Goal: Task Accomplishment & Management: Manage account settings

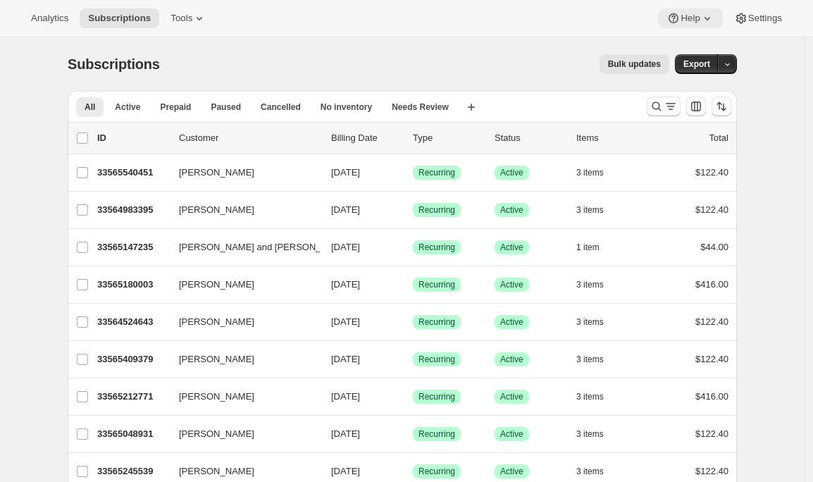
click at [703, 15] on icon at bounding box center [707, 18] width 14 height 14
click at [681, 49] on span "Setup guide" at bounding box center [685, 47] width 49 height 11
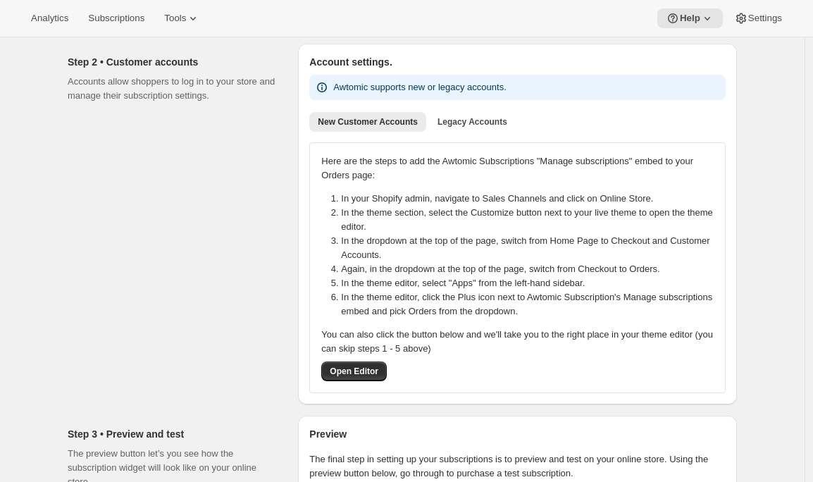
scroll to position [175, 0]
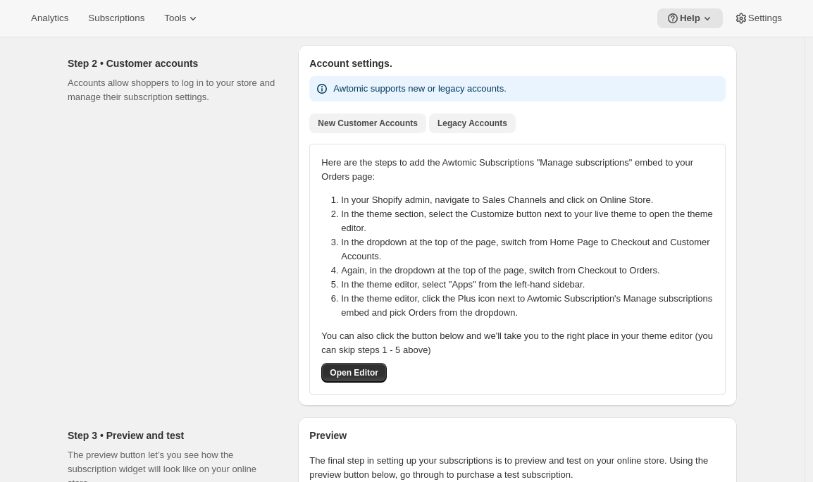
click at [453, 120] on span "Legacy Accounts" at bounding box center [472, 123] width 70 height 11
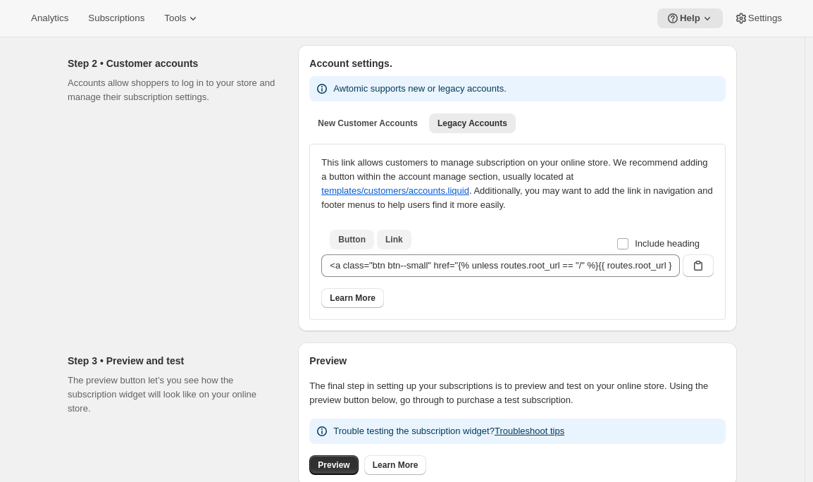
click at [408, 244] on button "Link" at bounding box center [394, 240] width 35 height 20
click at [695, 267] on icon "button" at bounding box center [698, 265] width 14 height 14
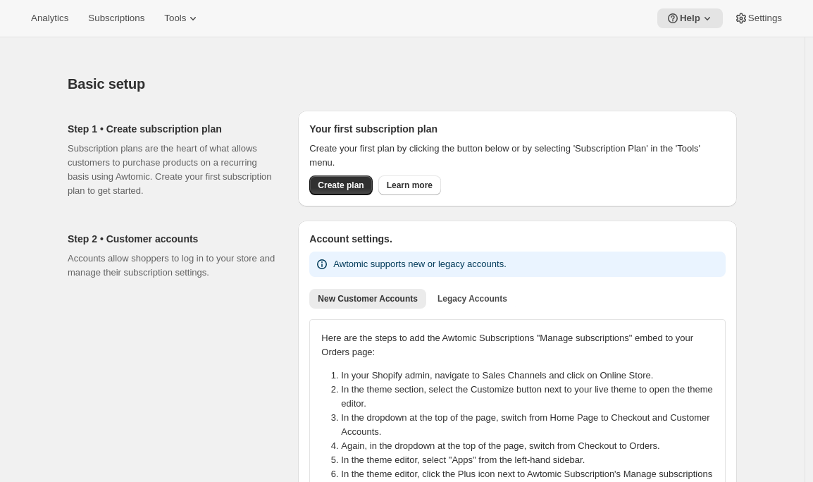
click at [192, 7] on div "Analytics Subscriptions Tools Help Settings" at bounding box center [406, 18] width 813 height 37
click at [197, 20] on icon at bounding box center [193, 18] width 14 height 14
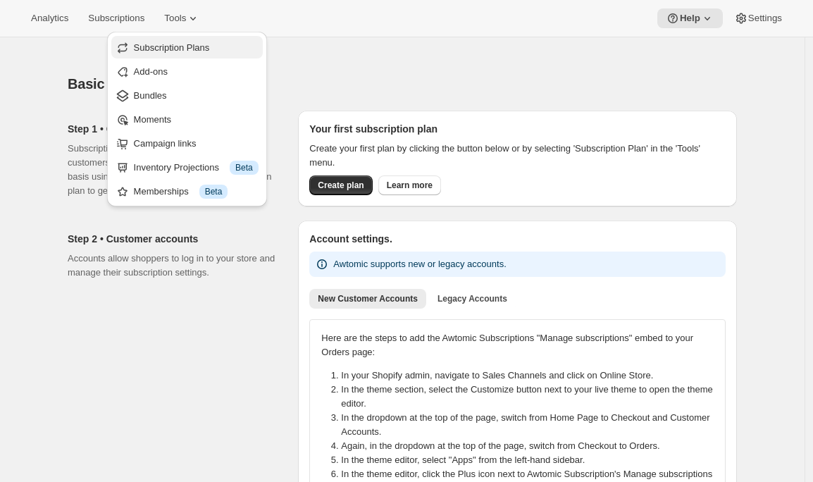
click at [197, 42] on span "Subscription Plans" at bounding box center [172, 47] width 76 height 11
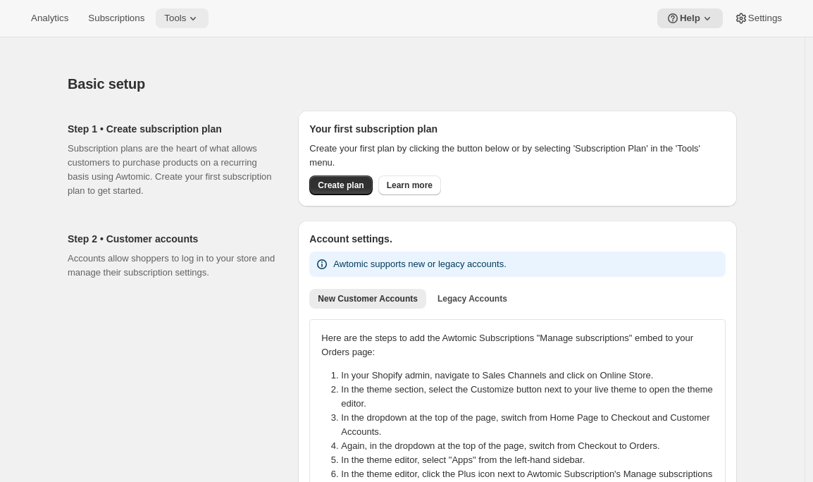
click at [185, 27] on button "Tools" at bounding box center [182, 18] width 53 height 20
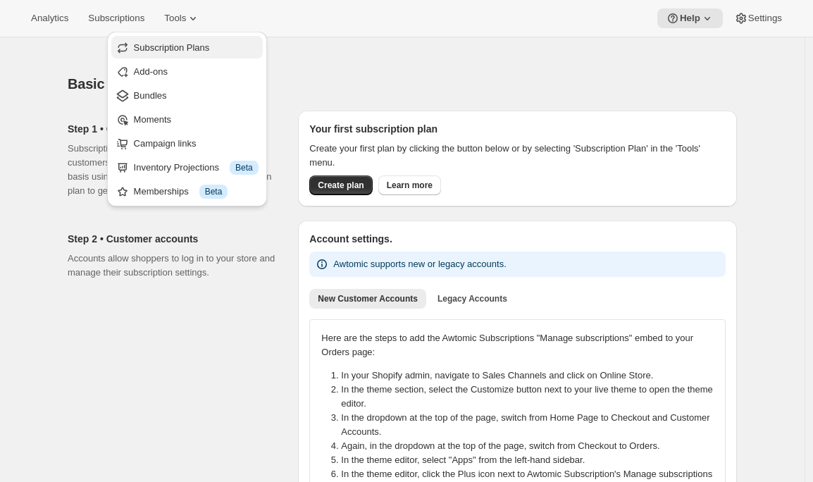
click at [184, 46] on span "Subscription Plans" at bounding box center [172, 47] width 76 height 11
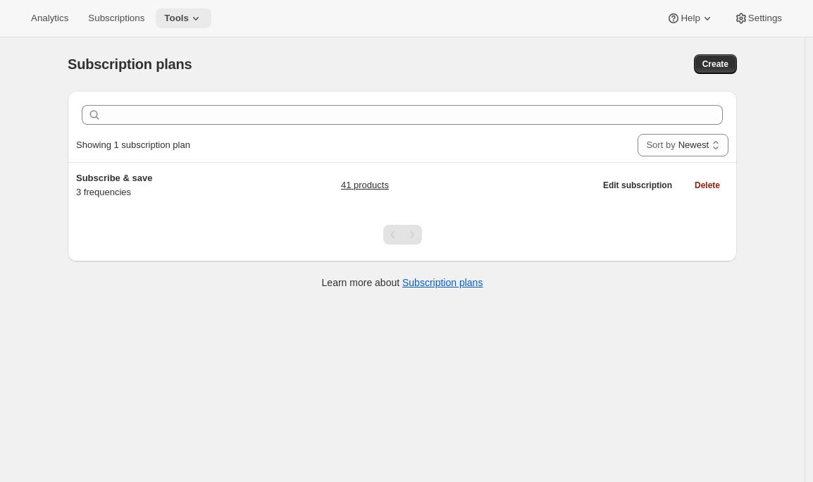
click at [200, 21] on icon at bounding box center [196, 18] width 14 height 14
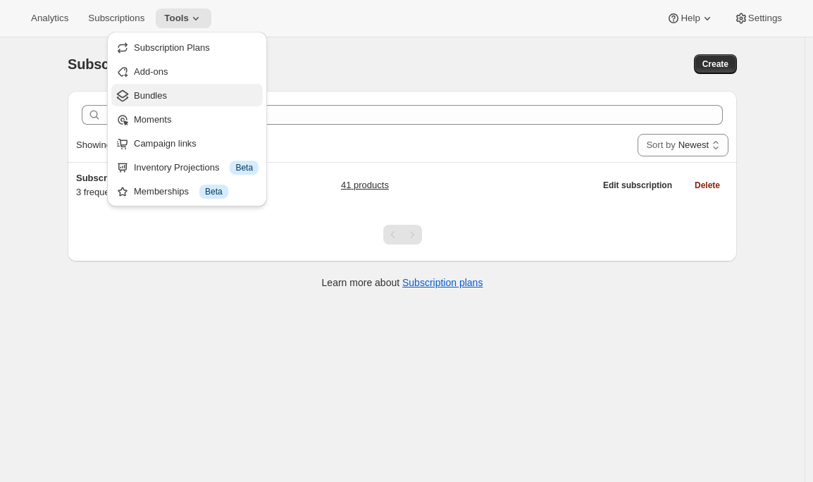
click at [175, 94] on span "Bundles" at bounding box center [196, 96] width 125 height 14
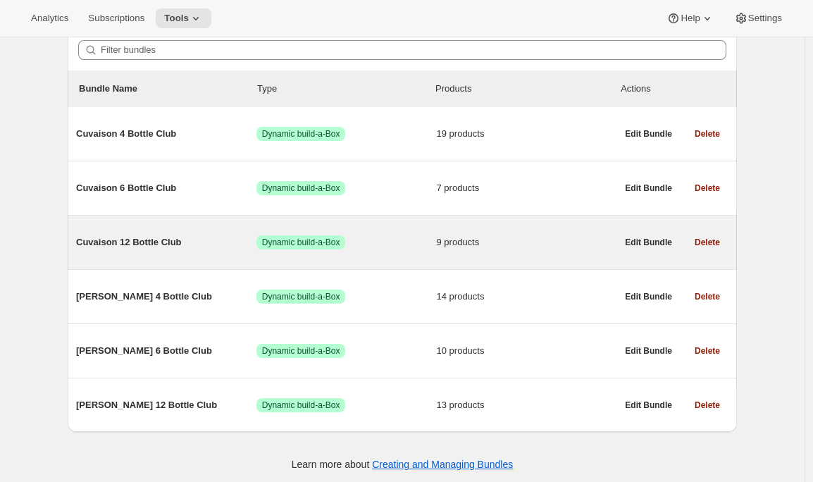
scroll to position [140, 0]
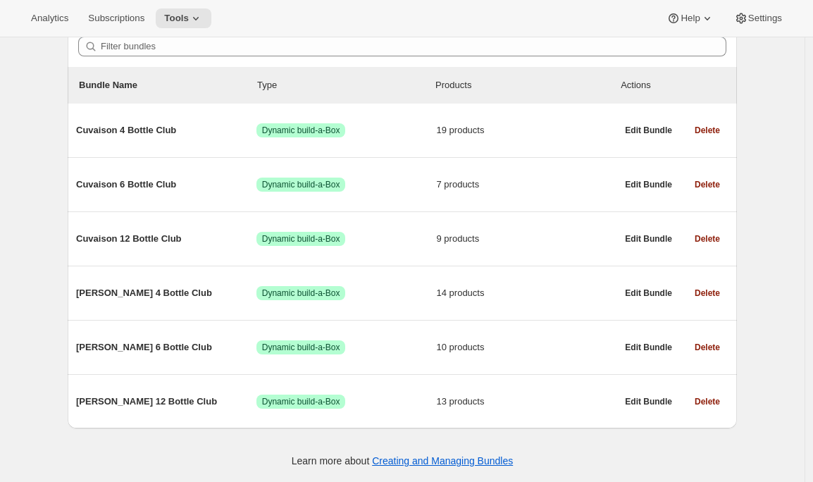
click at [9, 370] on div "Bundles. This page is ready Bundles Create All time Revenue $0.00 Orders 0 Acti…" at bounding box center [402, 190] width 804 height 582
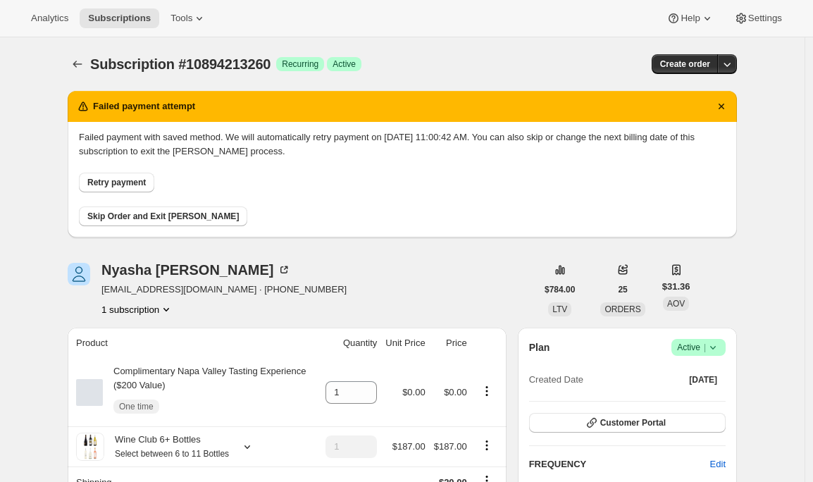
click at [254, 61] on span "Subscription #10894213260" at bounding box center [180, 63] width 180 height 15
copy span "10894213260"
click at [77, 66] on icon "Subscriptions" at bounding box center [77, 64] width 14 height 14
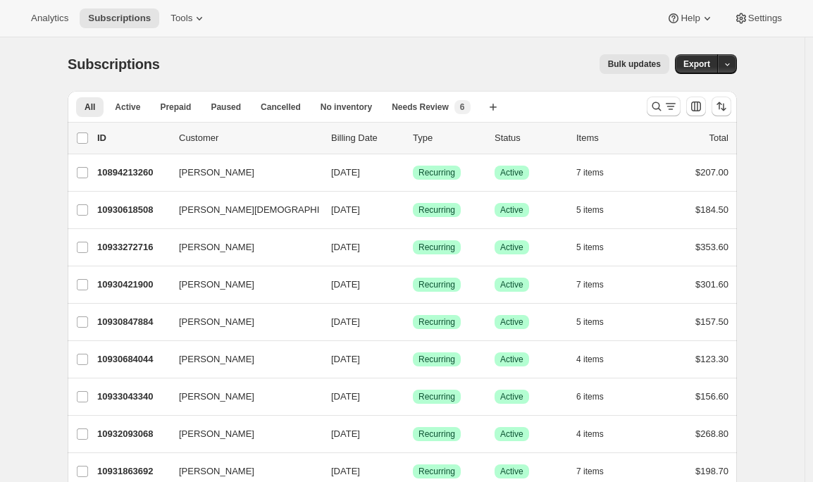
click at [608, 69] on button "Bulk updates" at bounding box center [634, 64] width 70 height 20
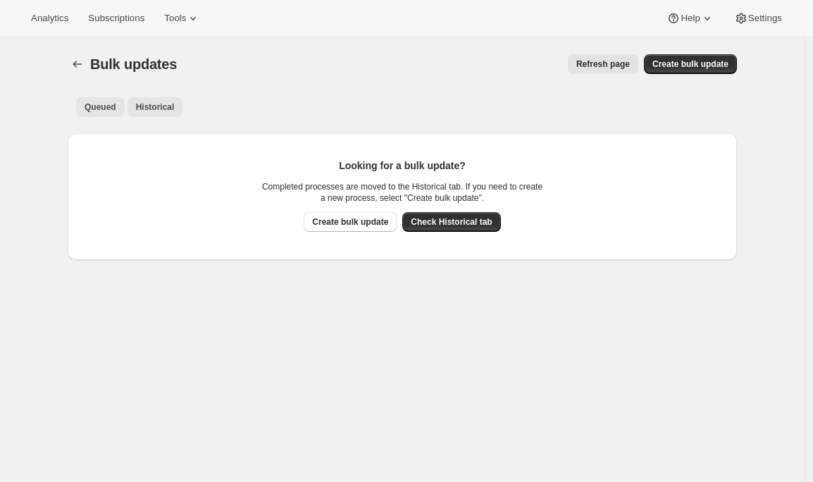
click at [146, 108] on span "Historical" at bounding box center [155, 106] width 39 height 11
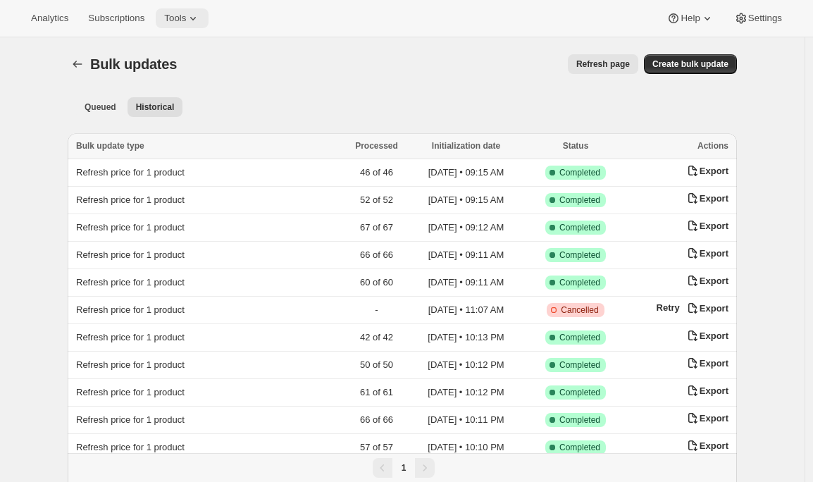
click at [200, 21] on icon at bounding box center [193, 18] width 14 height 14
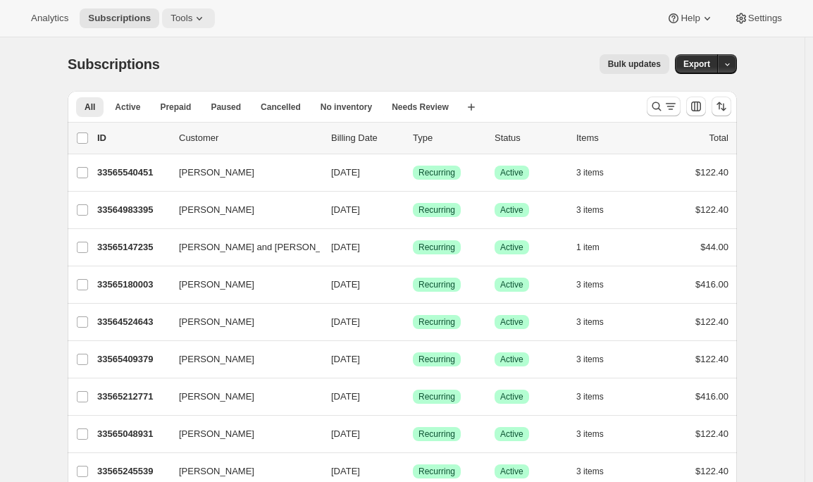
click at [199, 13] on icon at bounding box center [199, 18] width 14 height 14
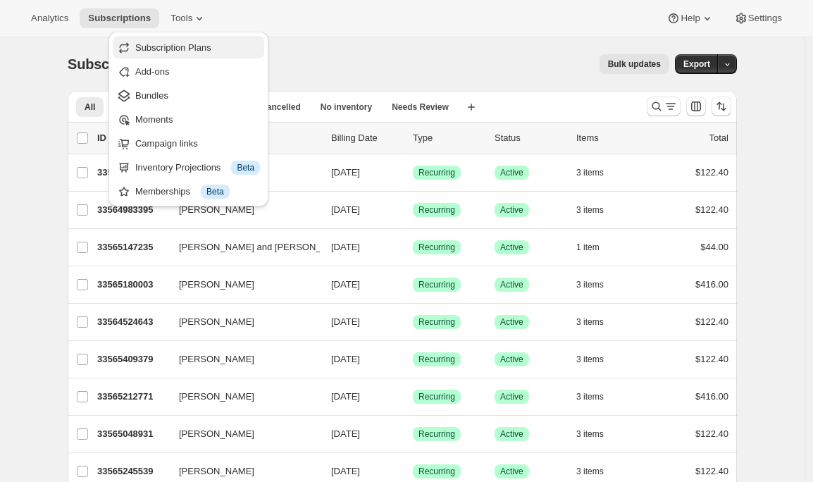
click at [199, 36] on button "Subscription Plans" at bounding box center [188, 47] width 151 height 23
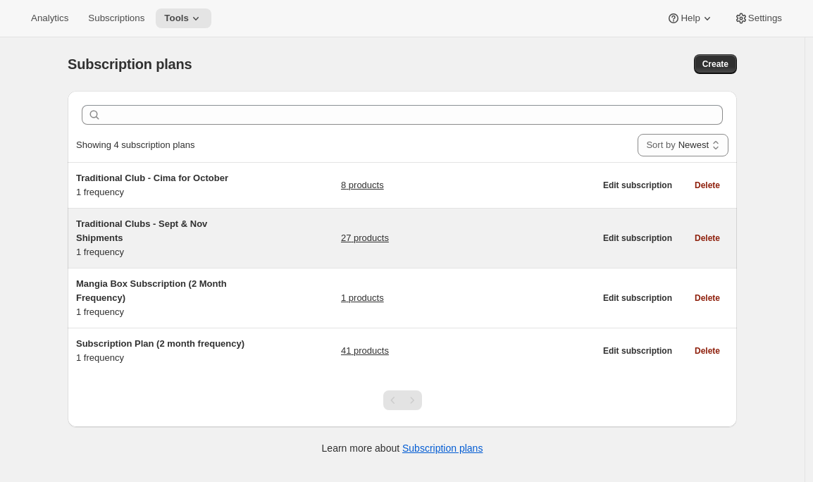
click at [190, 218] on h5 "Traditional Clubs - Sept & Nov Shipments" at bounding box center [164, 231] width 176 height 28
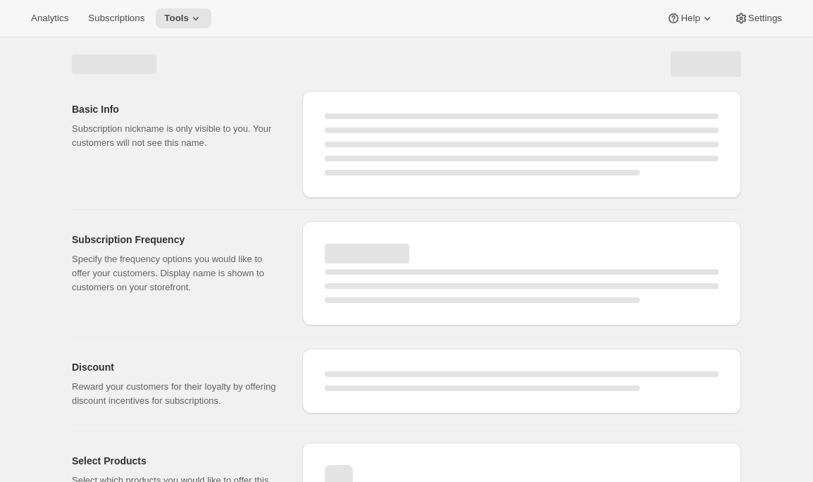
select select "WEEK"
select select "MONTH"
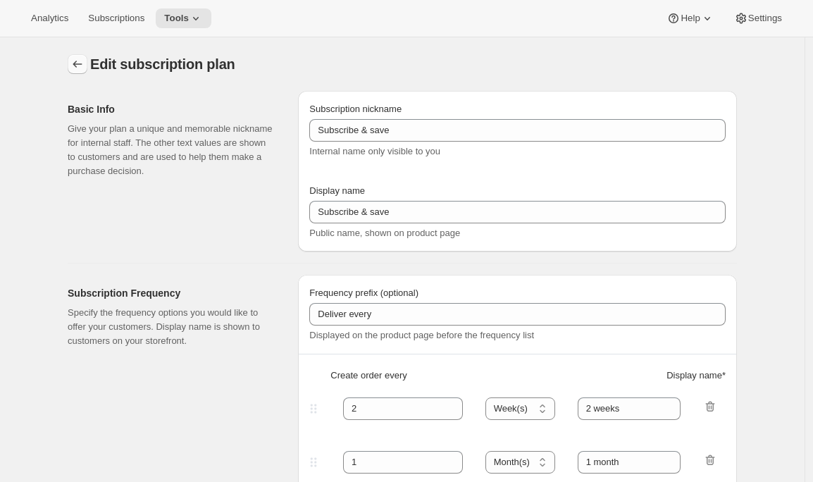
type input "Traditional Clubs - Sept & Nov Shipments"
type input "Join the club"
type input "Delivers quarterly"
type input "3"
select select "MONTH"
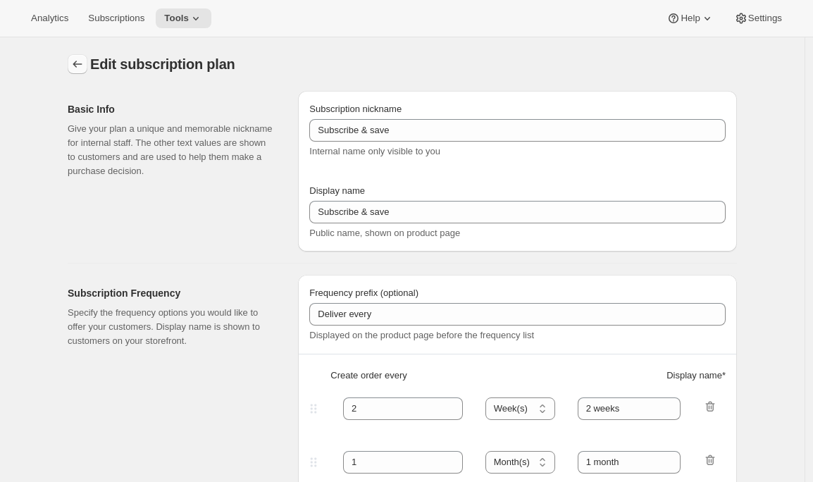
type input "(Sept, Nov)"
checkbox input "true"
select select "YEARDAY"
select select "9"
select select "10"
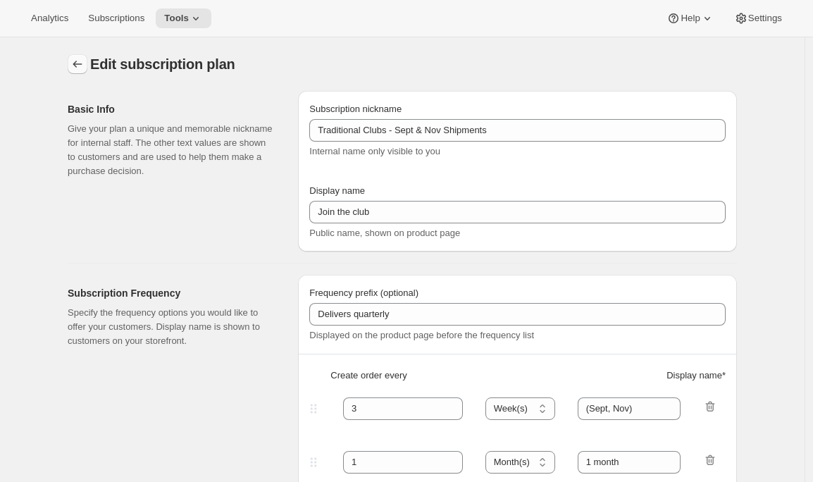
select select "11"
select select "5"
select select "2"
select select "4"
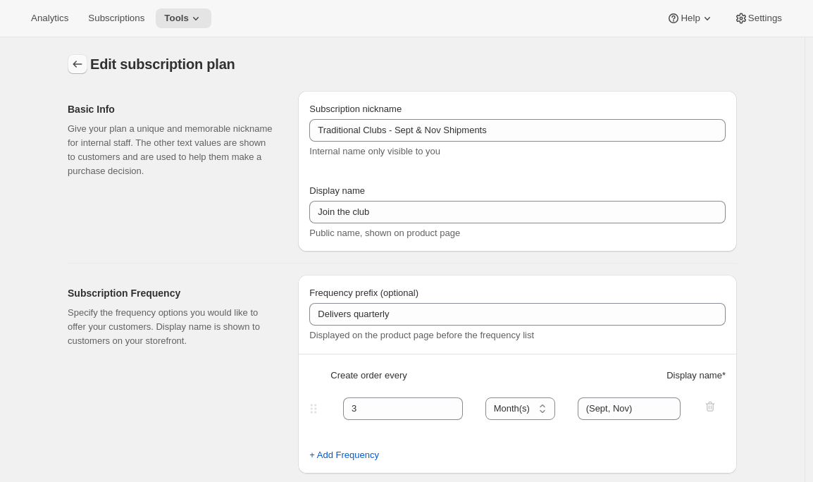
click at [83, 67] on icon "Subscription plans" at bounding box center [77, 64] width 14 height 14
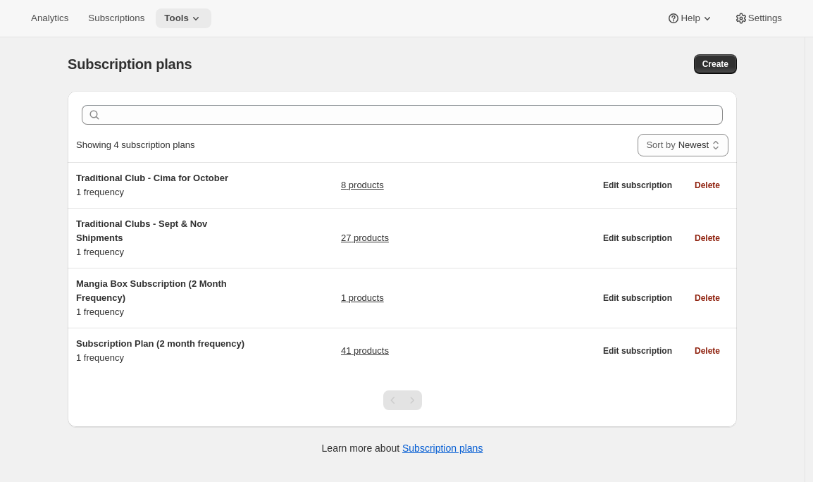
click at [189, 22] on span "Tools" at bounding box center [176, 18] width 25 height 11
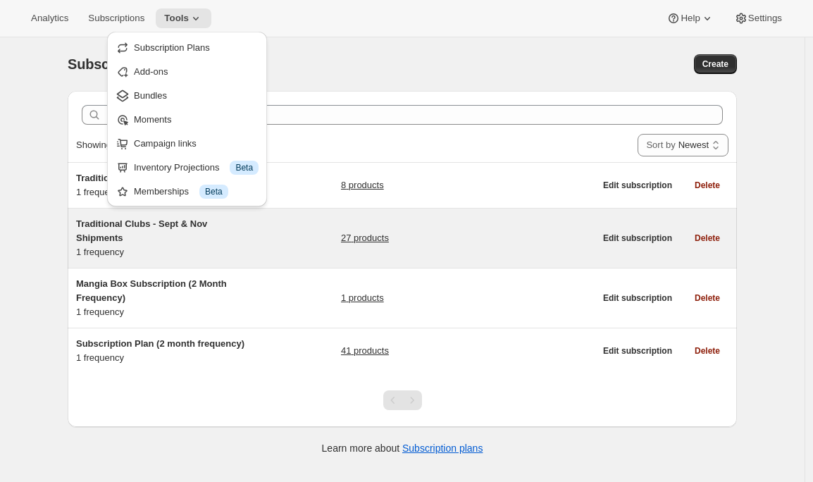
click at [180, 254] on div "Traditional Clubs - Sept & Nov Shipments 1 frequency" at bounding box center [164, 238] width 176 height 42
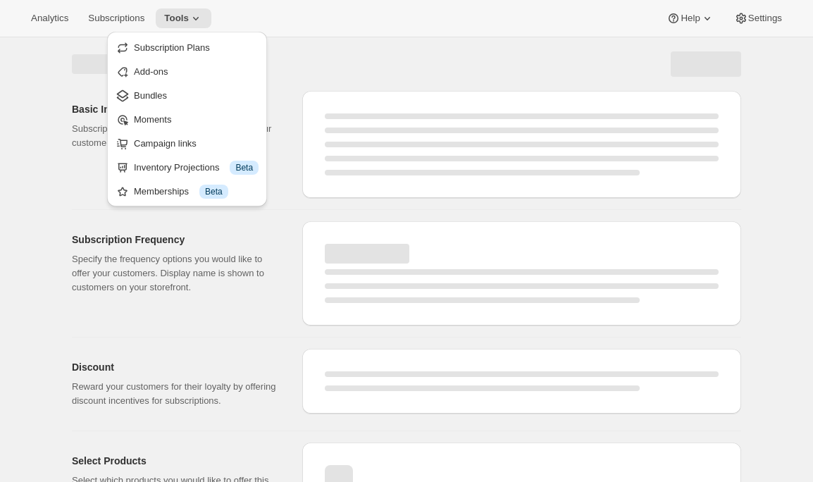
select select "WEEK"
select select "MONTH"
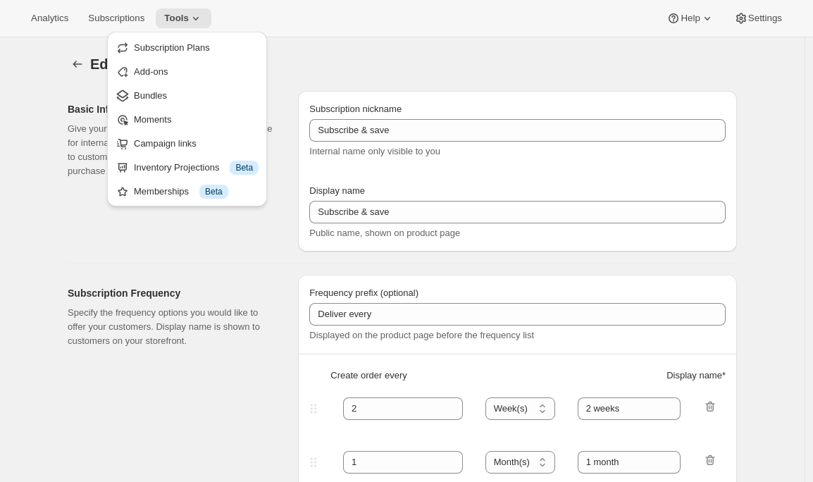
type input "Traditional Clubs - Sept & Nov Shipments"
type input "Join the club"
type input "Delivers quarterly"
type input "3"
select select "MONTH"
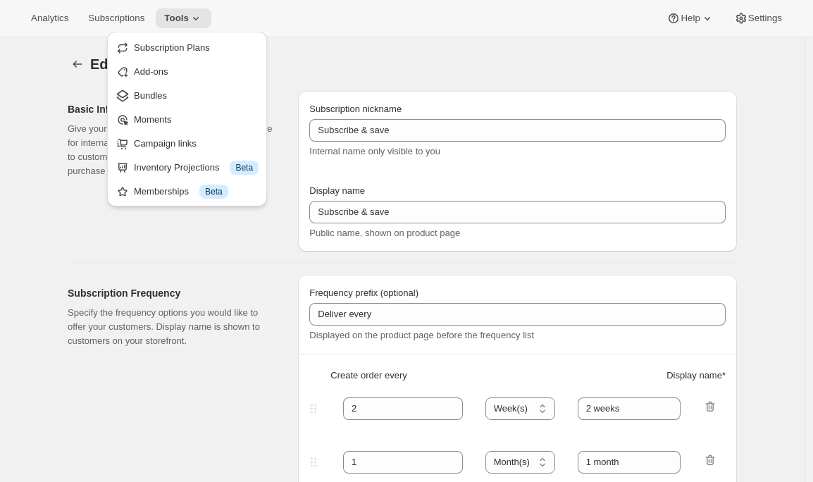
type input "(Sept, Nov)"
checkbox input "true"
select select "YEARDAY"
select select "9"
select select "10"
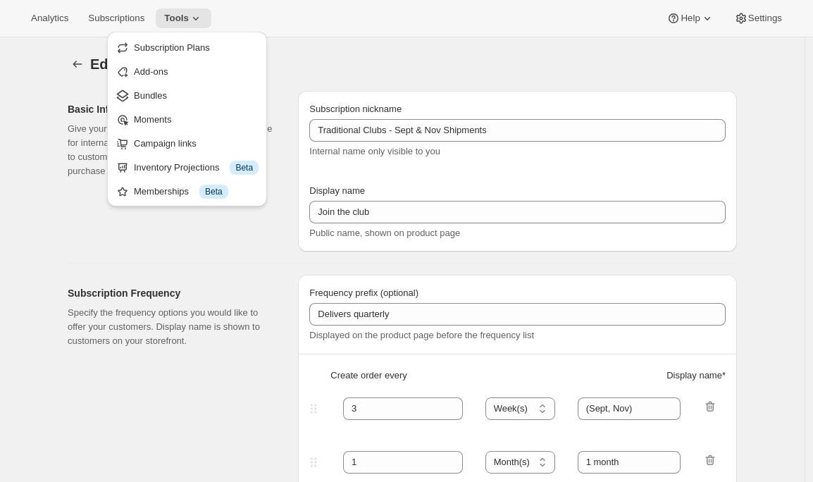
select select "11"
select select "5"
select select "2"
select select "4"
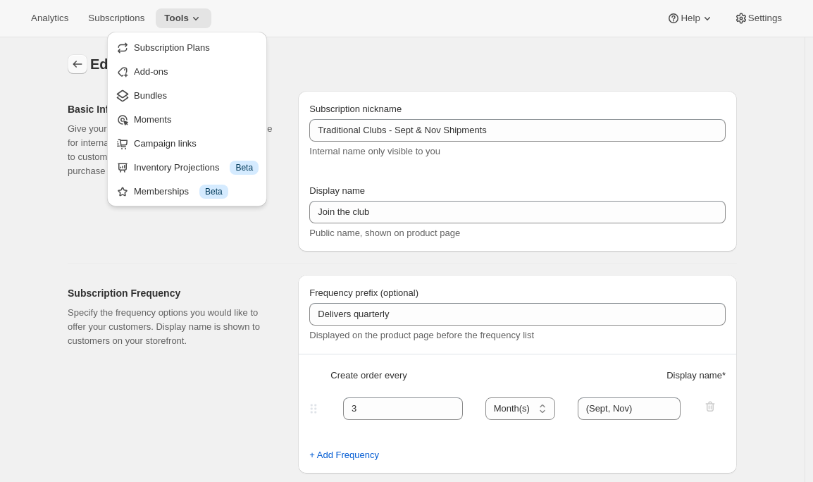
click at [77, 58] on icon "Subscription plans" at bounding box center [77, 64] width 14 height 14
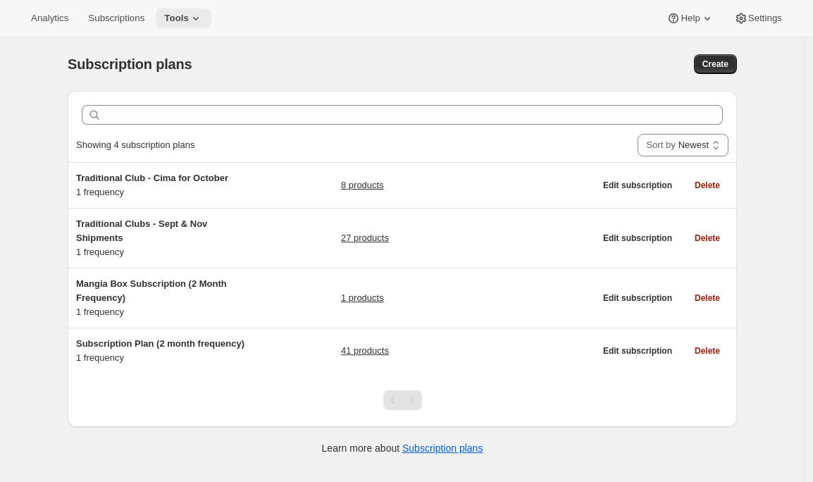
click at [189, 21] on span "Tools" at bounding box center [176, 18] width 25 height 11
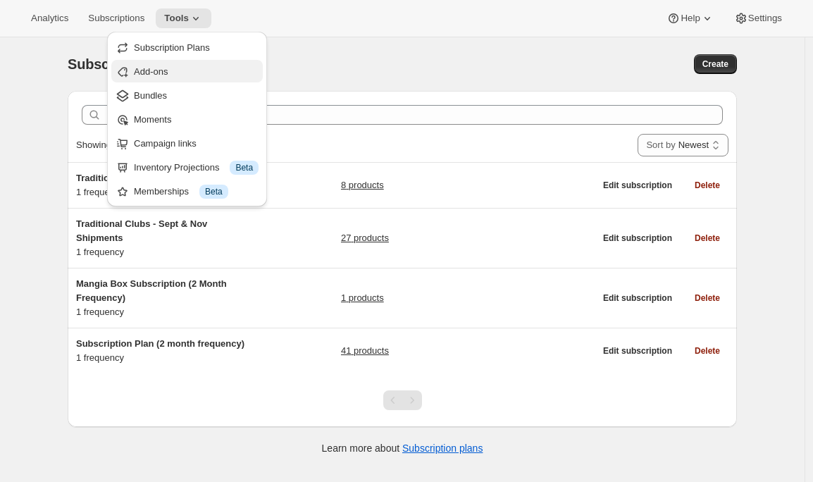
scroll to position [4, 0]
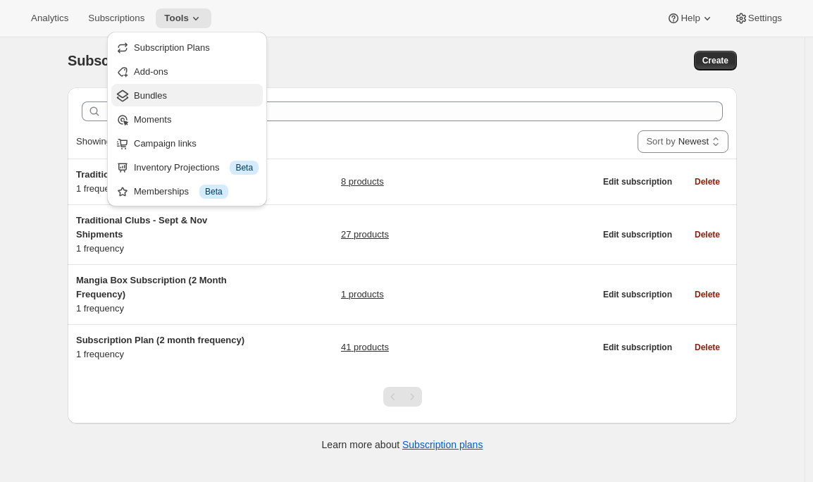
click at [182, 96] on span "Bundles" at bounding box center [196, 96] width 125 height 14
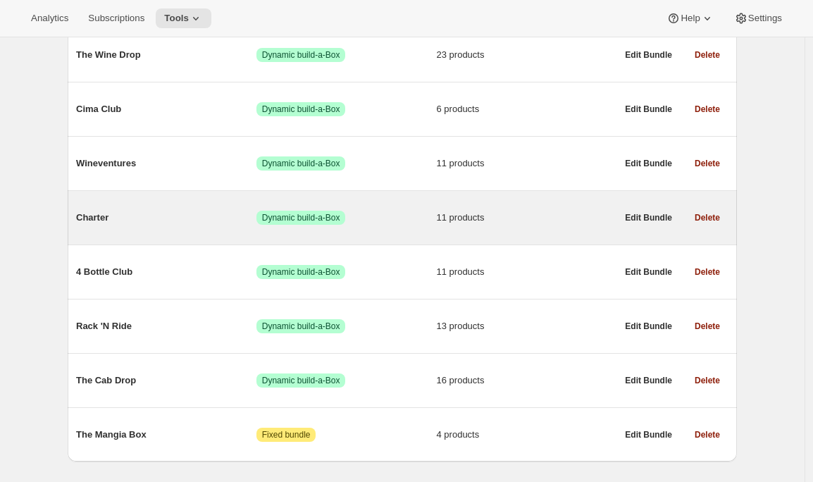
scroll to position [215, 0]
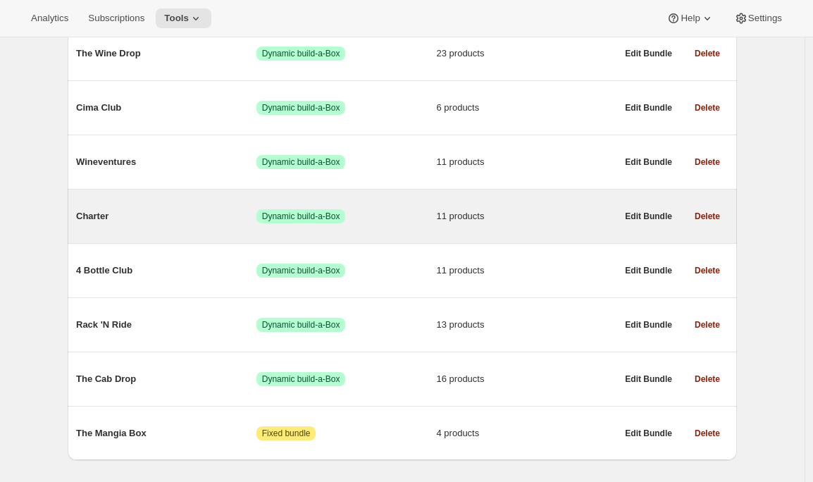
click at [89, 216] on span "Charter" at bounding box center [166, 216] width 180 height 14
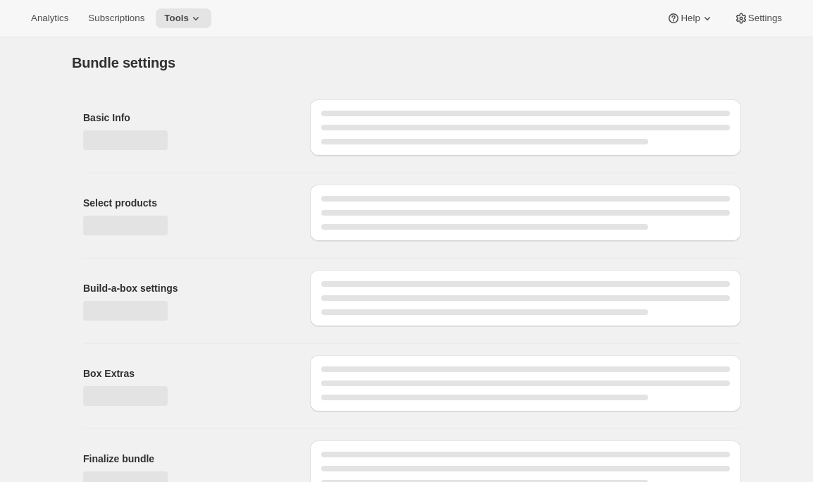
type input "Charter"
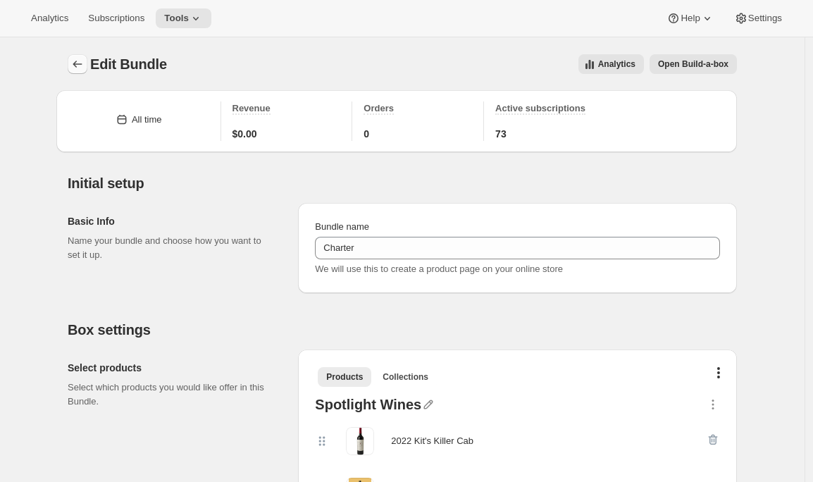
click at [76, 63] on icon "Bundles" at bounding box center [77, 64] width 14 height 14
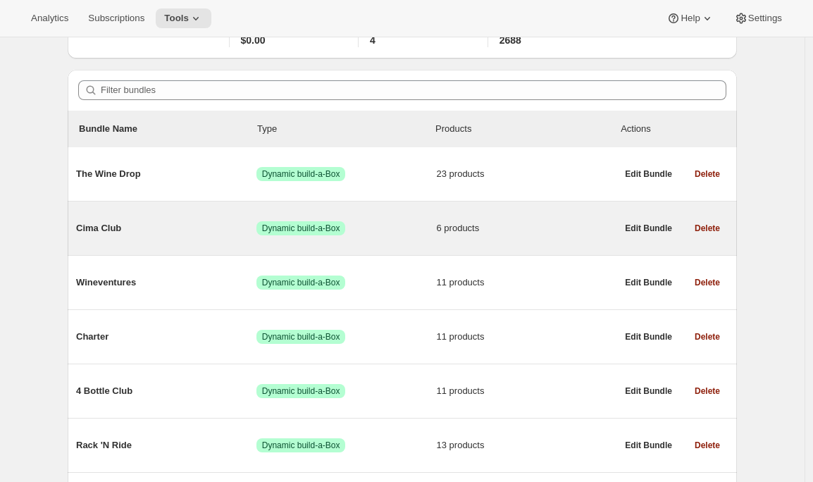
scroll to position [95, 0]
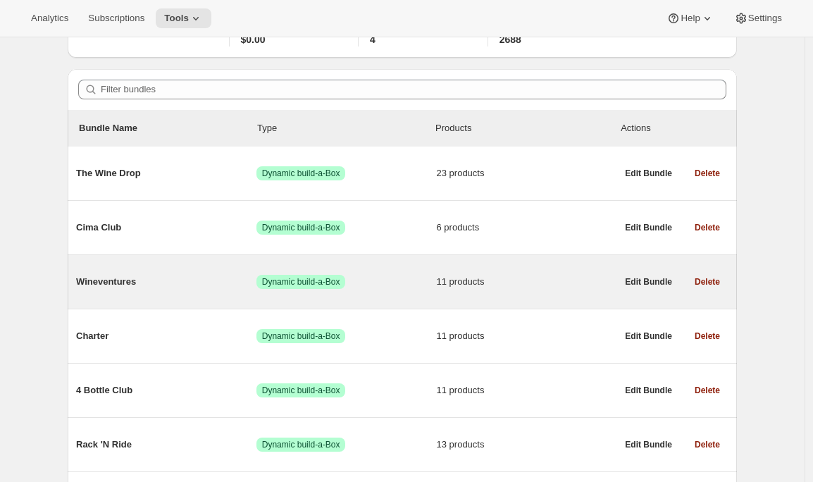
click at [185, 285] on span "Wineventures" at bounding box center [166, 282] width 180 height 14
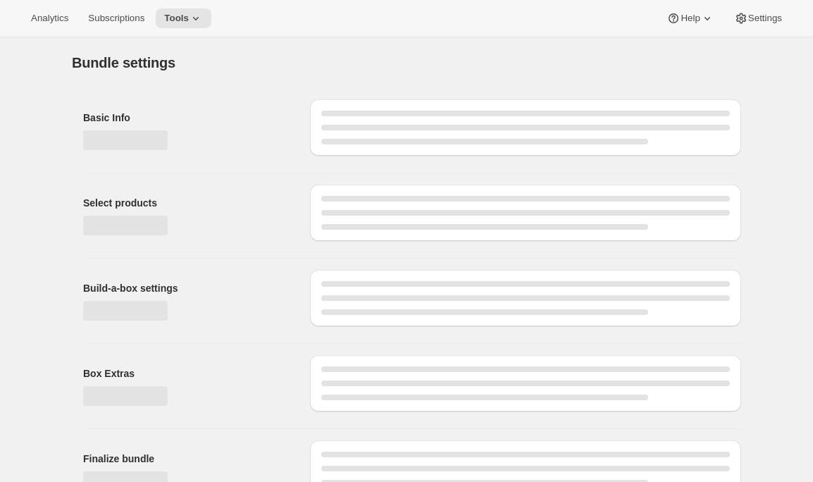
type input "Wineventures"
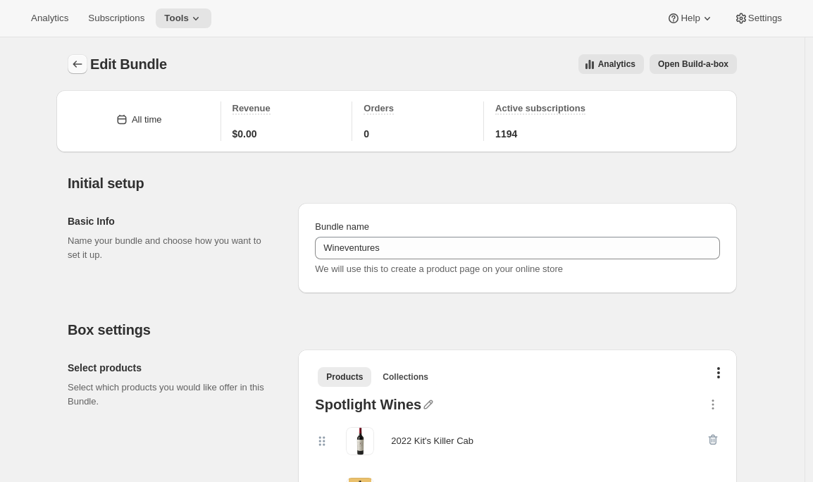
click at [75, 55] on button "Bundles" at bounding box center [78, 64] width 20 height 20
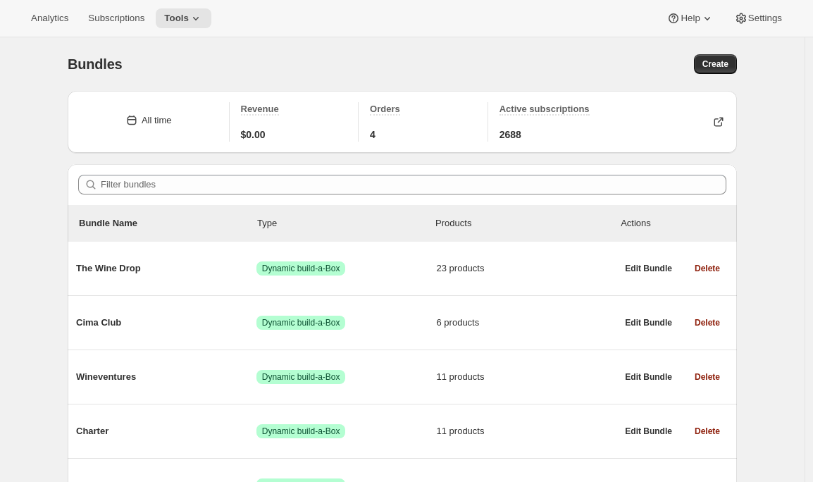
scroll to position [132, 0]
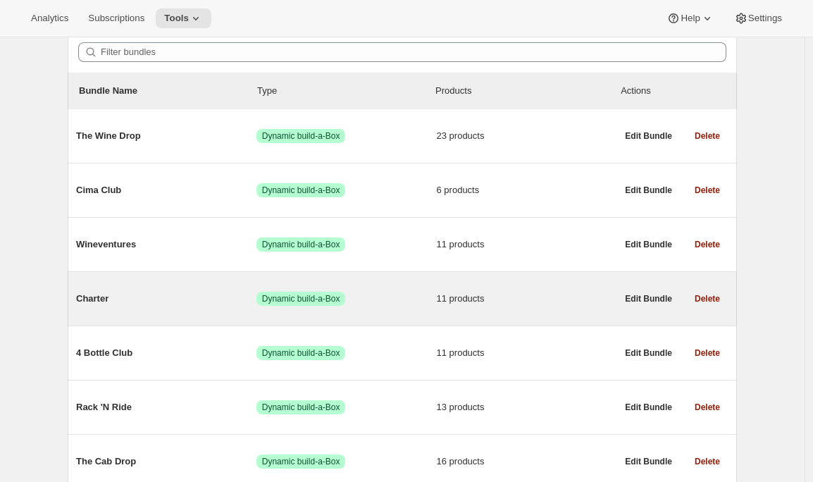
click at [143, 294] on span "Charter" at bounding box center [166, 299] width 180 height 14
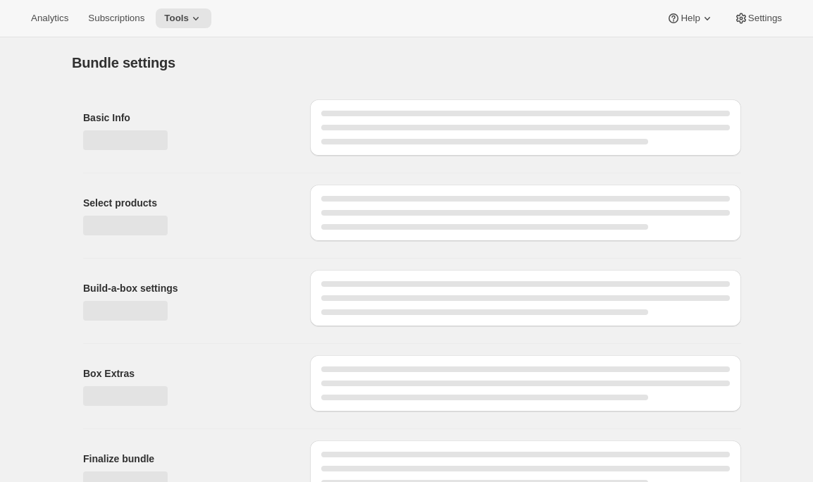
type input "Charter"
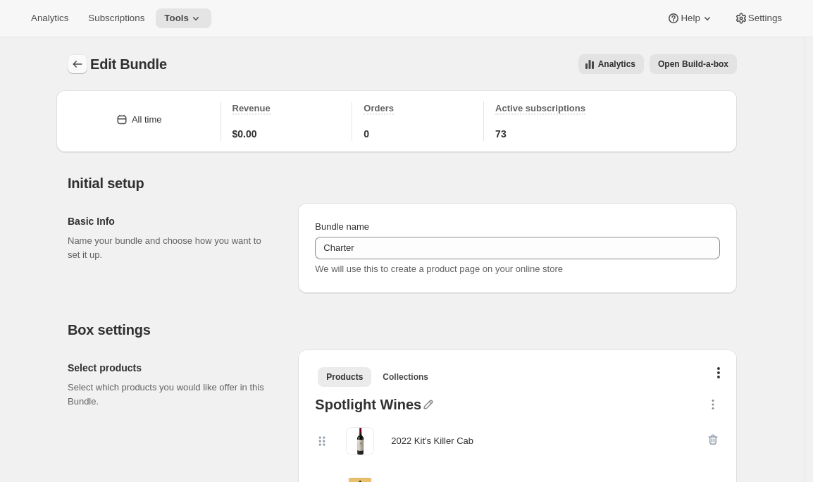
click at [79, 65] on icon "Bundles" at bounding box center [77, 64] width 14 height 14
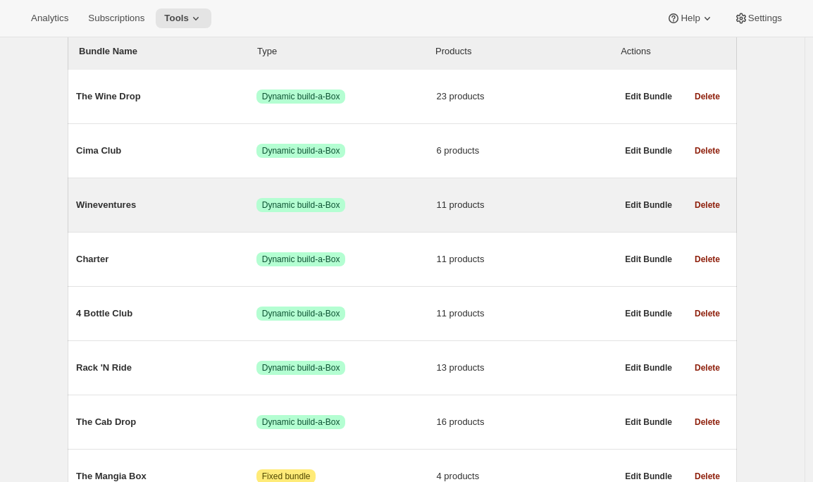
scroll to position [173, 0]
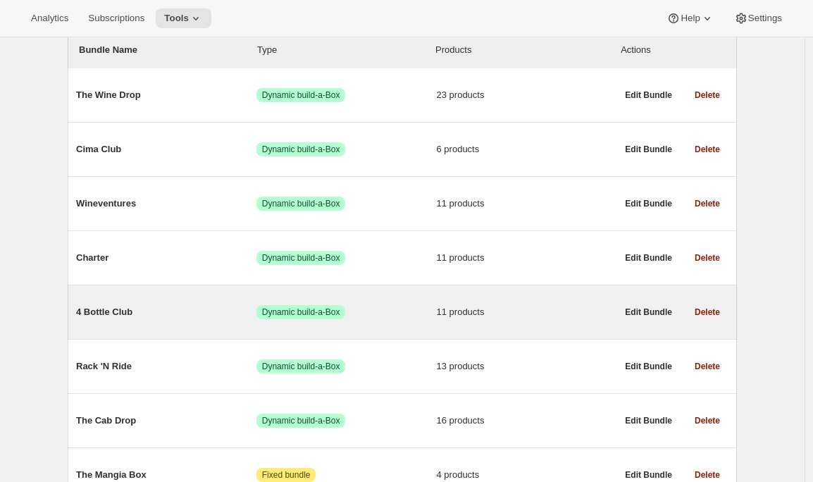
click at [168, 294] on div "4 Bottle Club Success Dynamic build-a-Box 11 products Edit Bundle Delete" at bounding box center [402, 312] width 669 height 54
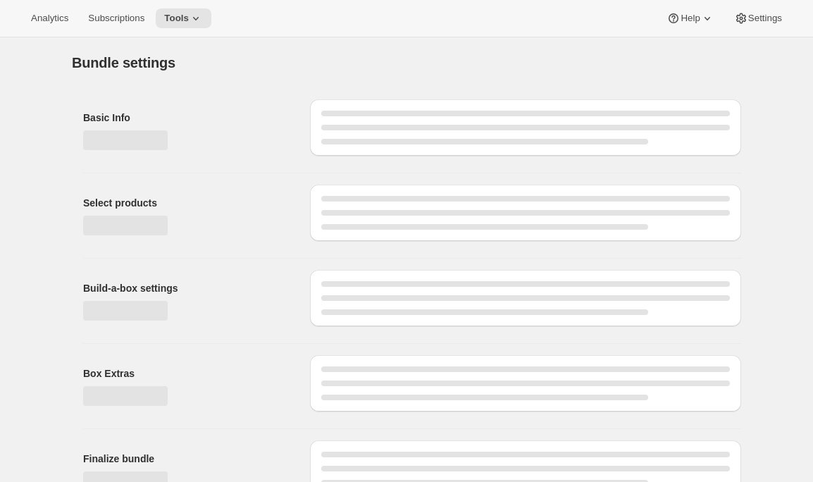
type input "4 Bottle Club"
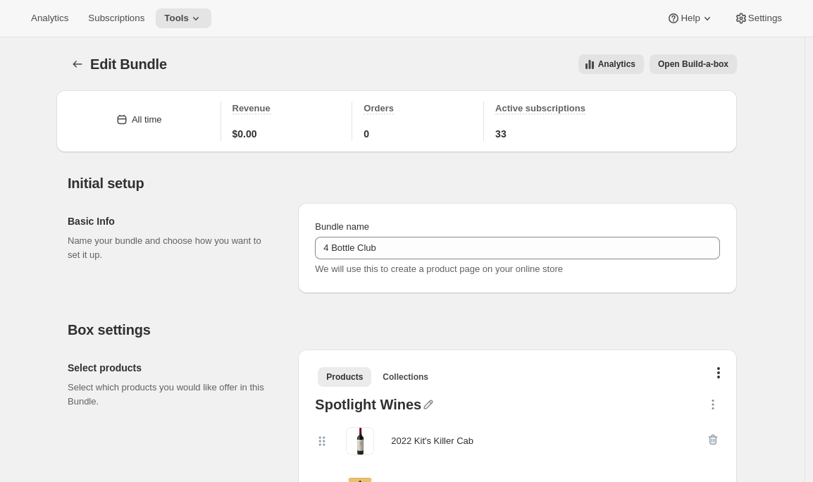
click at [71, 55] on div at bounding box center [79, 64] width 23 height 20
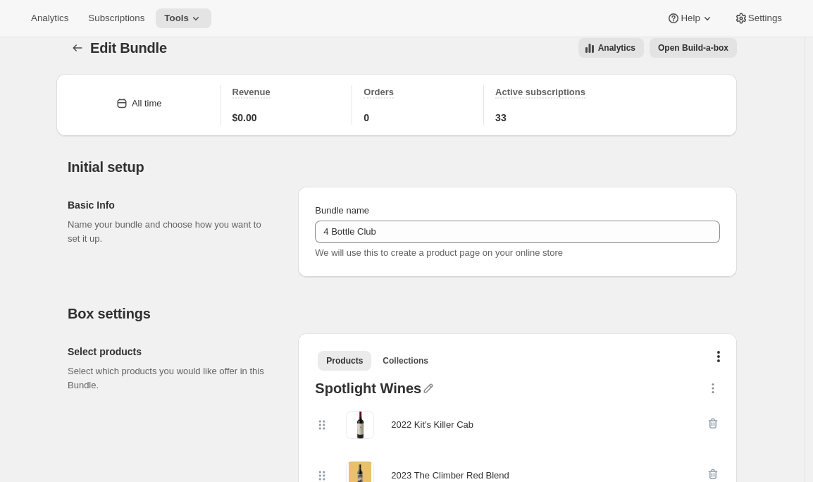
scroll to position [18, 0]
click at [77, 48] on icon "Bundles" at bounding box center [77, 46] width 14 height 14
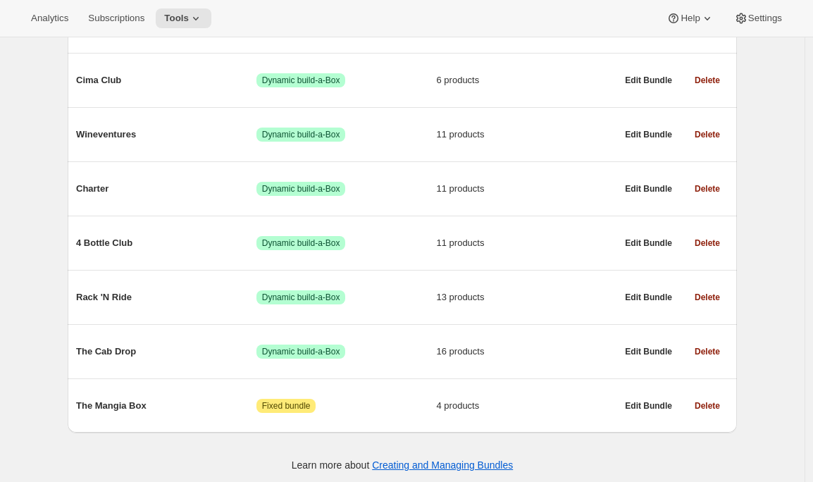
scroll to position [249, 0]
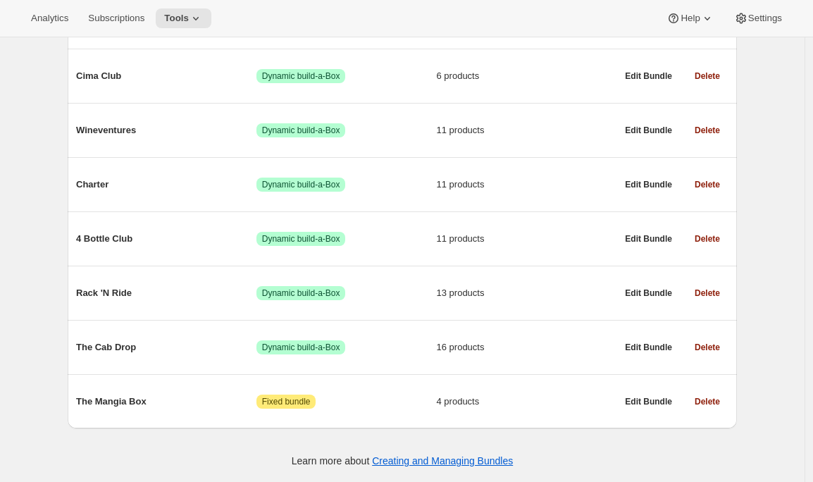
click at [158, 286] on span "Rack 'N Ride" at bounding box center [166, 293] width 180 height 14
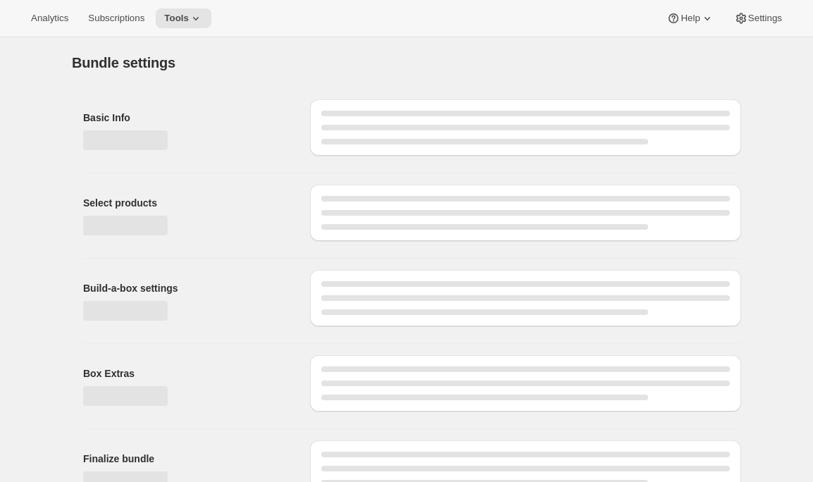
type input "Rack 'N Ride"
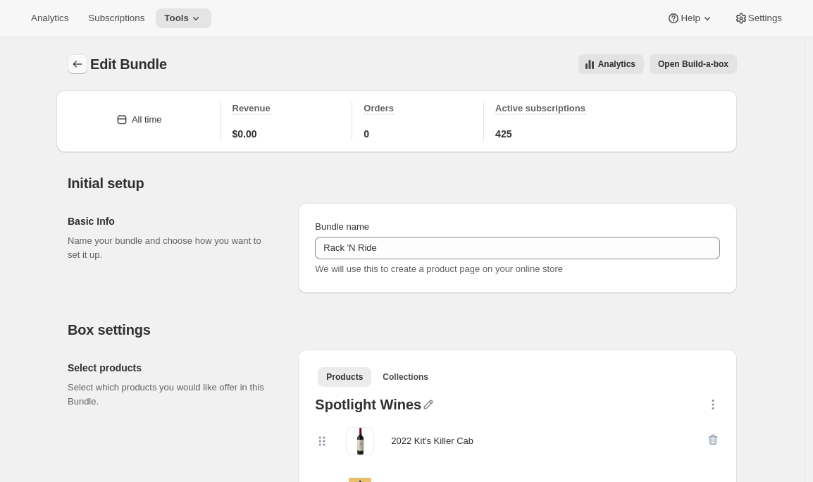
click at [85, 63] on icon "Bundles" at bounding box center [77, 64] width 14 height 14
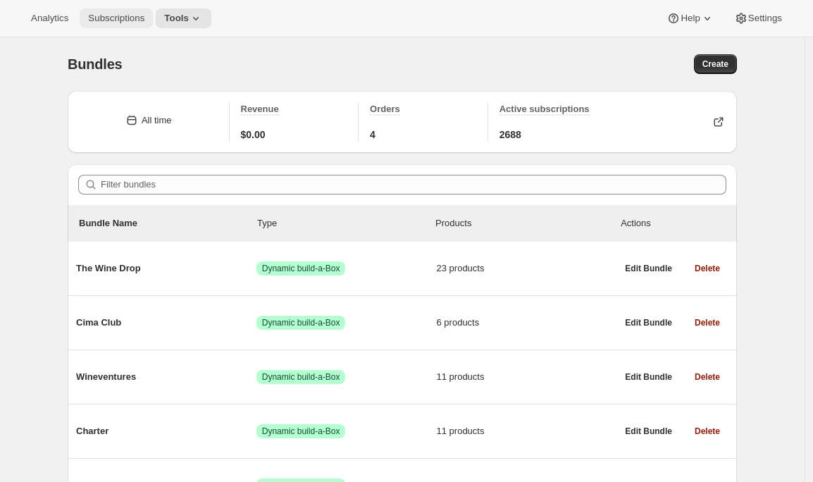
click at [144, 17] on span "Subscriptions" at bounding box center [116, 18] width 56 height 11
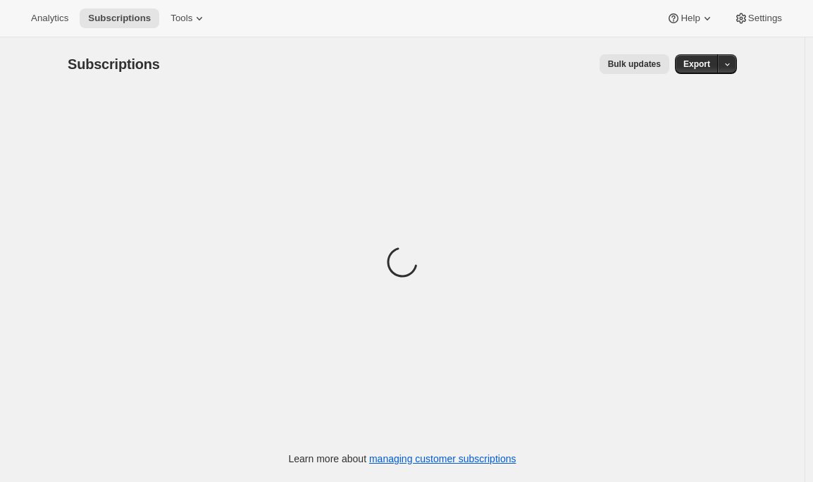
click at [618, 68] on span "Bulk updates" at bounding box center [634, 63] width 53 height 11
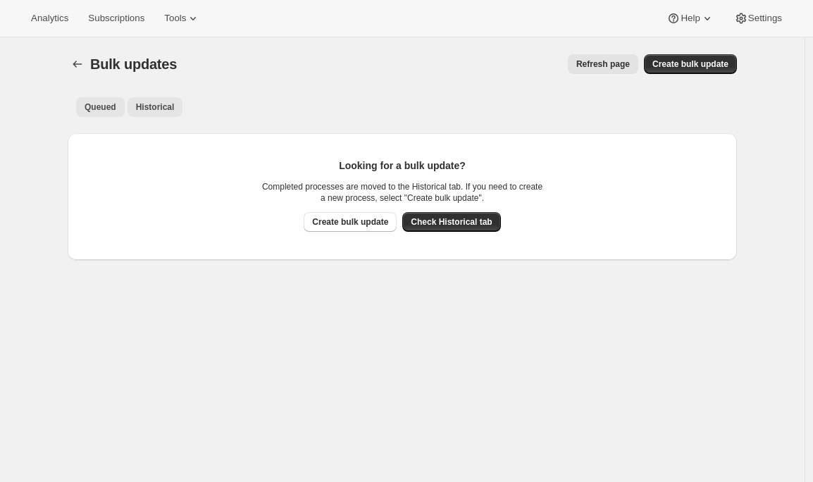
click at [166, 113] on button "Historical" at bounding box center [155, 107] width 56 height 20
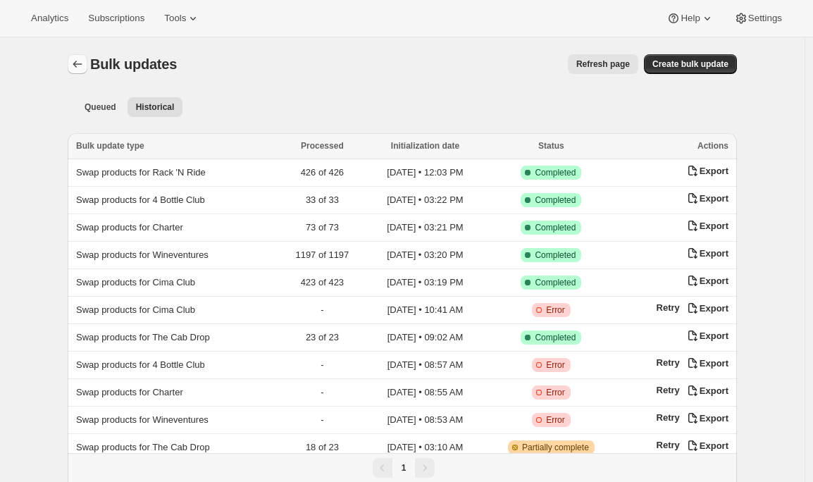
click at [80, 60] on icon "Bulk updates" at bounding box center [77, 64] width 14 height 14
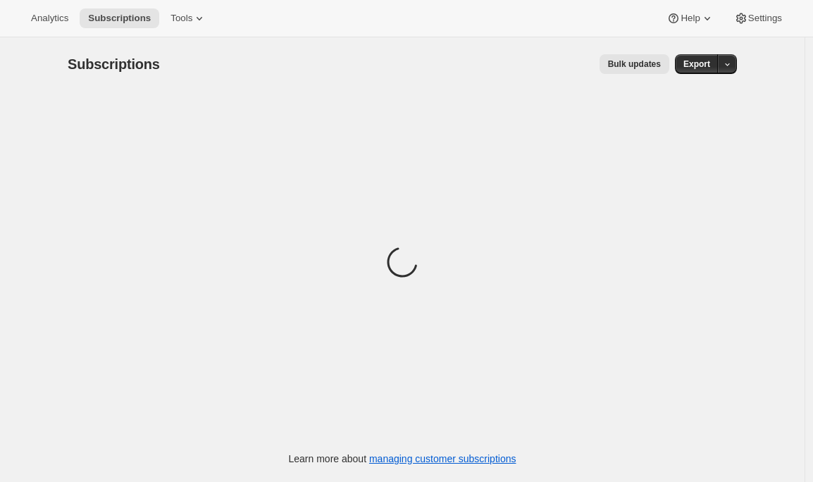
click at [115, 29] on div "Analytics Subscriptions Tools Help Settings" at bounding box center [406, 18] width 813 height 37
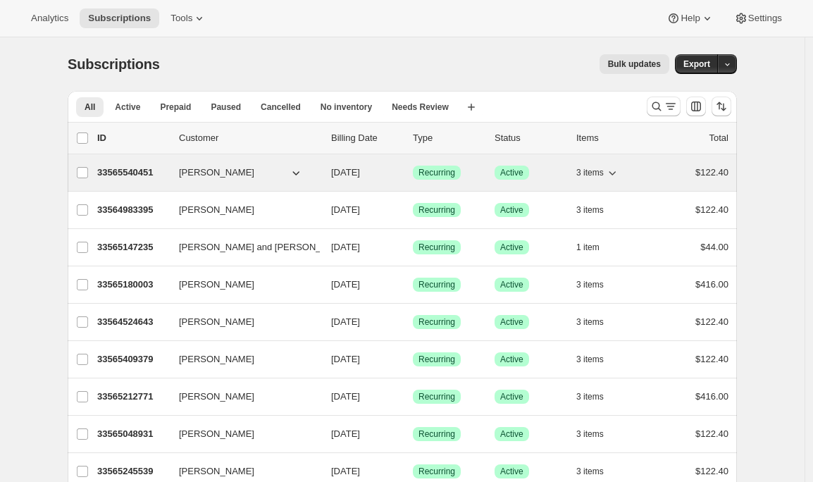
click at [619, 169] on icon "button" at bounding box center [612, 172] width 14 height 14
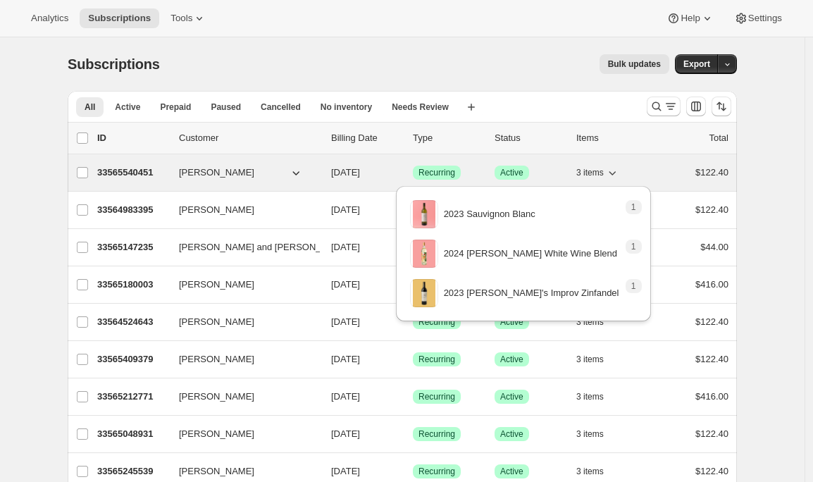
click at [619, 169] on icon "button" at bounding box center [612, 172] width 14 height 14
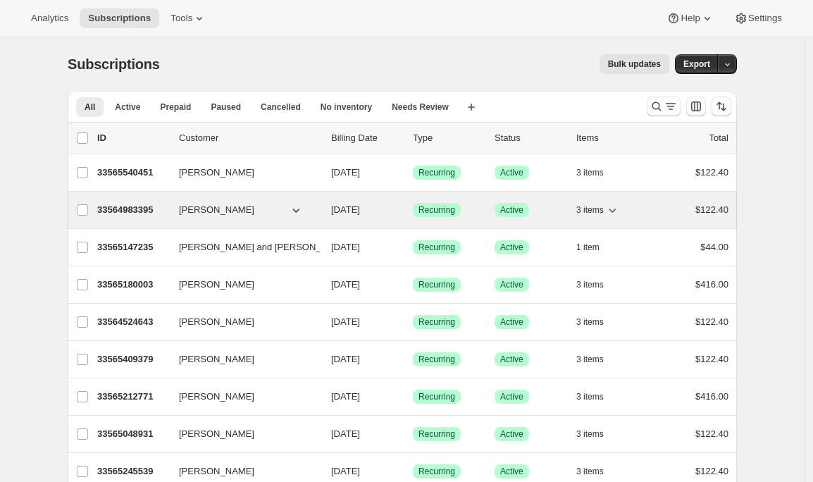
click at [617, 210] on icon "button" at bounding box center [612, 210] width 14 height 14
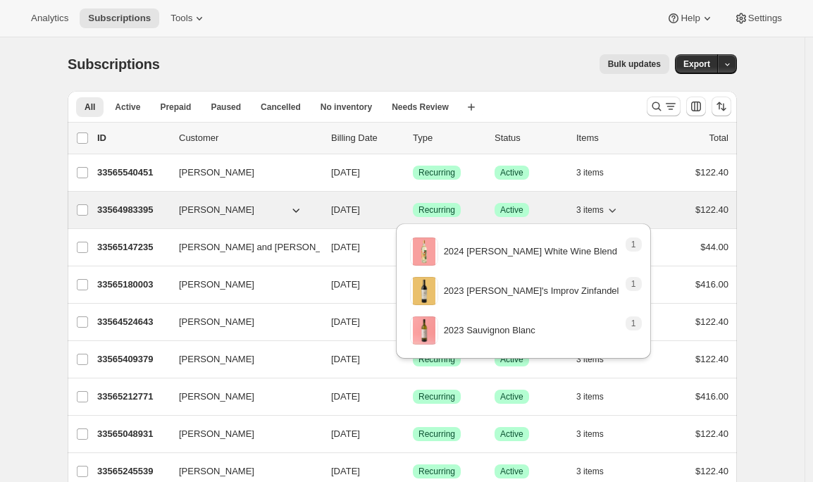
click at [617, 210] on icon "button" at bounding box center [612, 210] width 14 height 14
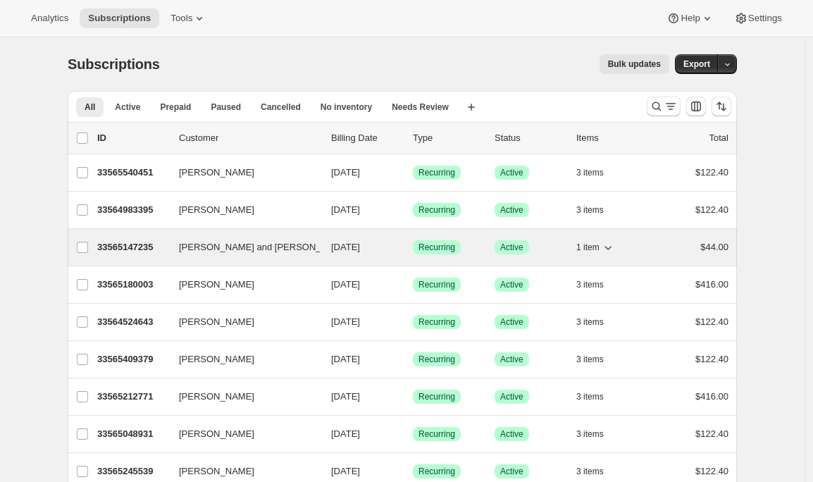
click at [613, 250] on icon "button" at bounding box center [608, 247] width 14 height 14
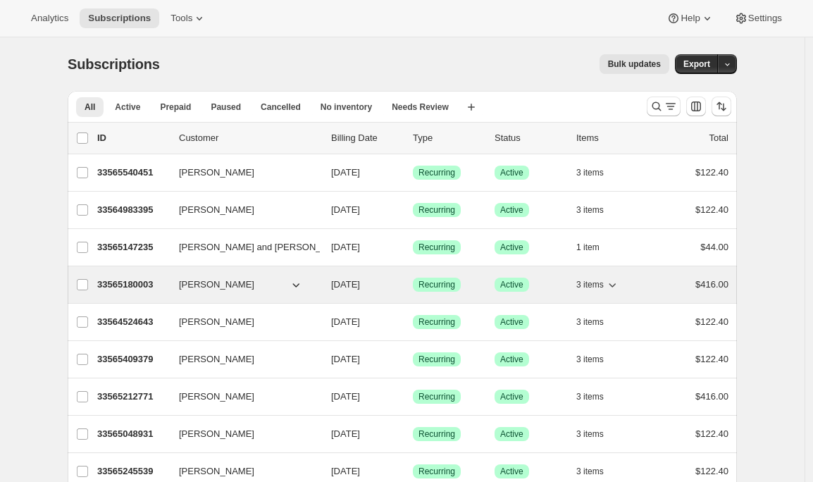
click at [618, 287] on icon "button" at bounding box center [612, 284] width 14 height 14
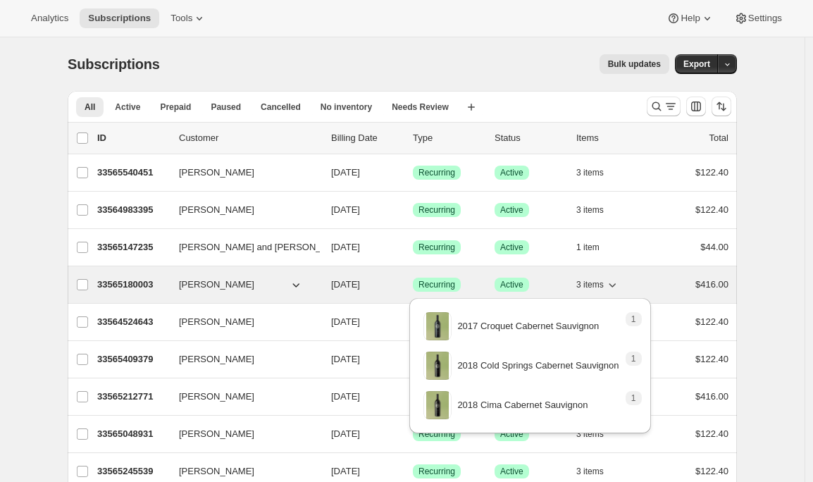
click at [618, 287] on icon "button" at bounding box center [612, 284] width 14 height 14
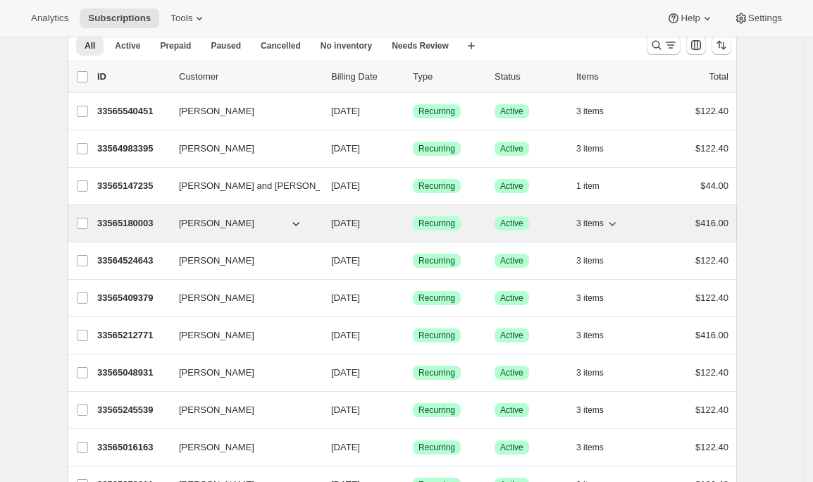
scroll to position [78, 0]
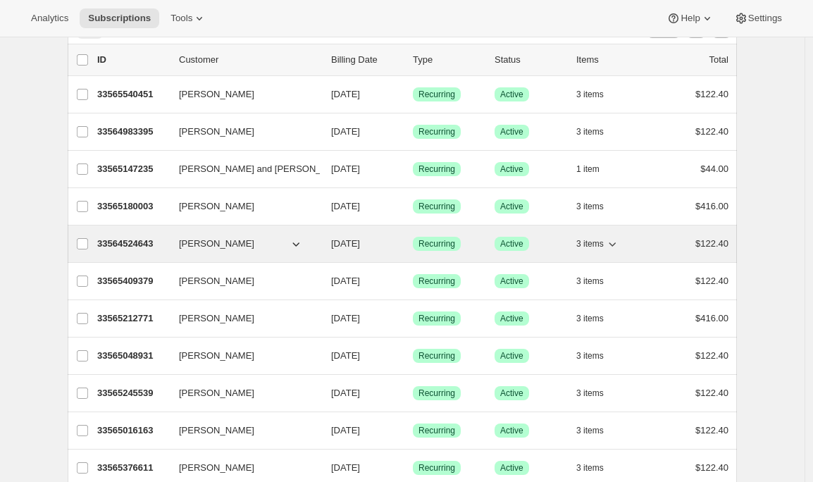
click at [615, 245] on icon "button" at bounding box center [611, 244] width 7 height 4
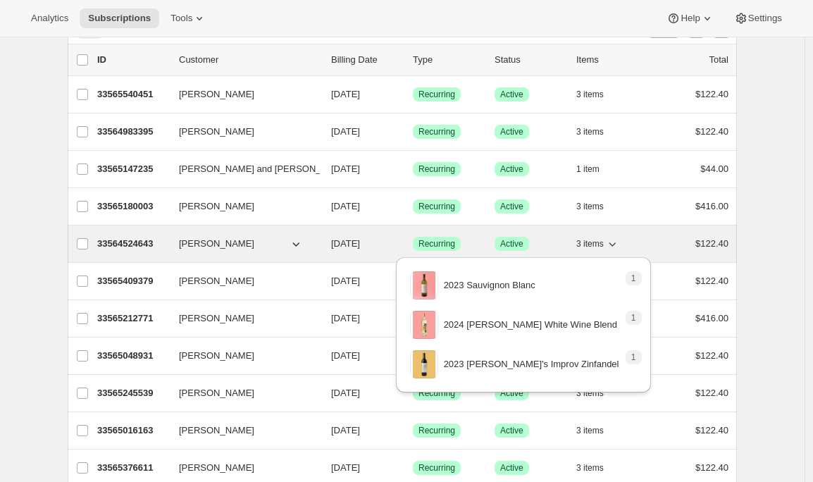
click at [615, 245] on icon "button" at bounding box center [611, 244] width 7 height 4
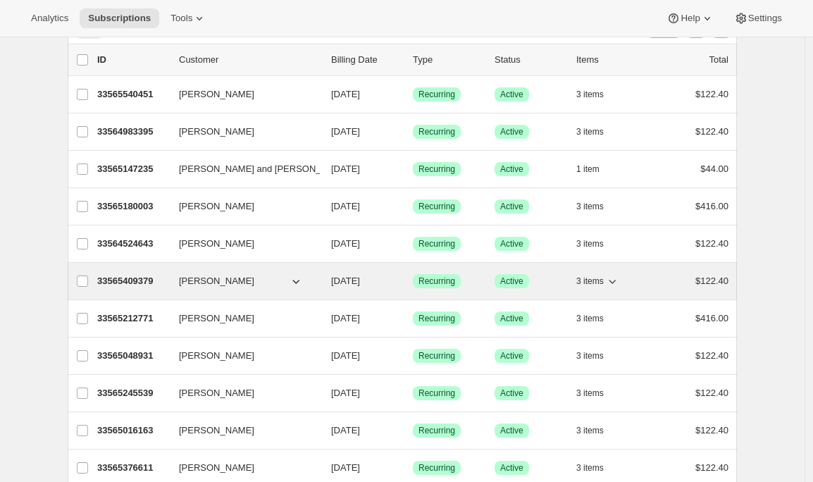
click at [615, 281] on icon "button" at bounding box center [611, 282] width 7 height 4
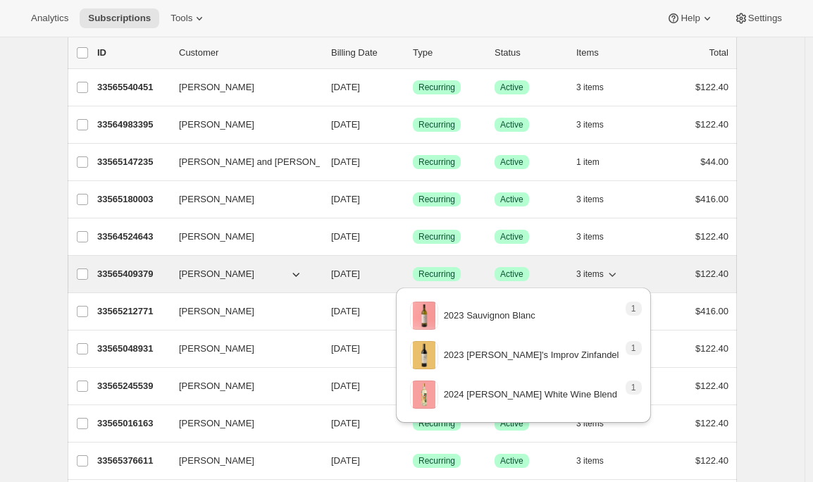
click at [616, 281] on button "3 items" at bounding box center [597, 274] width 43 height 20
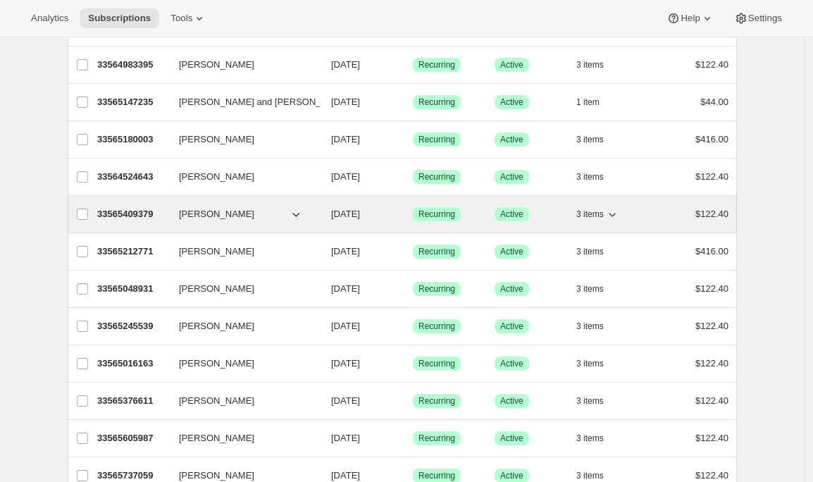
scroll to position [154, 0]
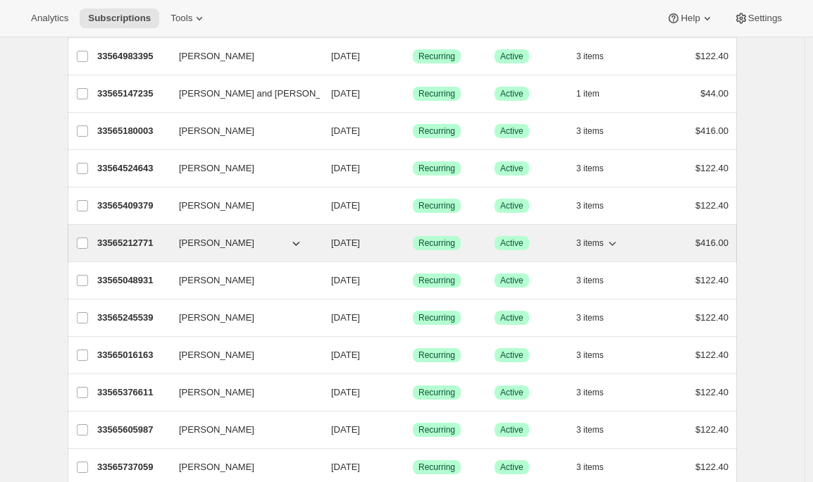
click at [619, 246] on icon "button" at bounding box center [612, 243] width 14 height 14
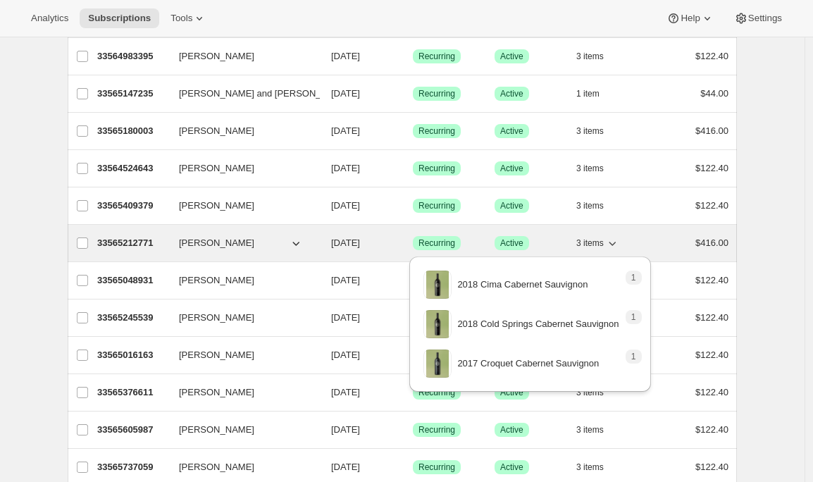
click at [619, 246] on icon "button" at bounding box center [612, 243] width 14 height 14
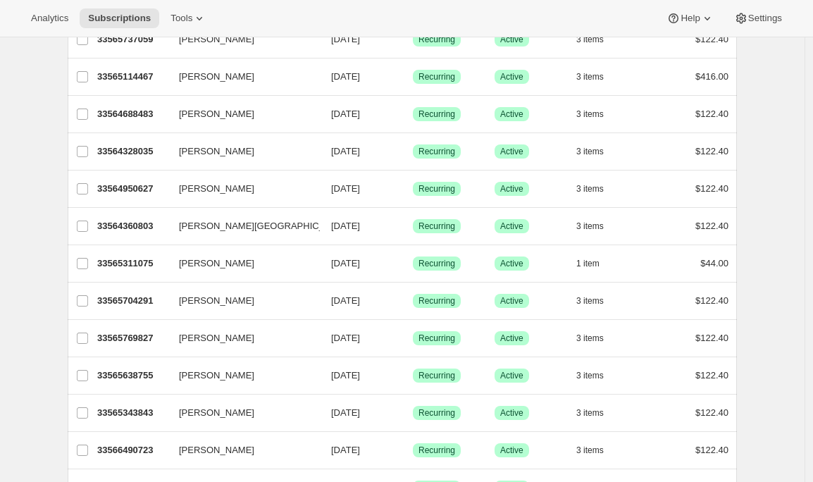
scroll to position [1627, 0]
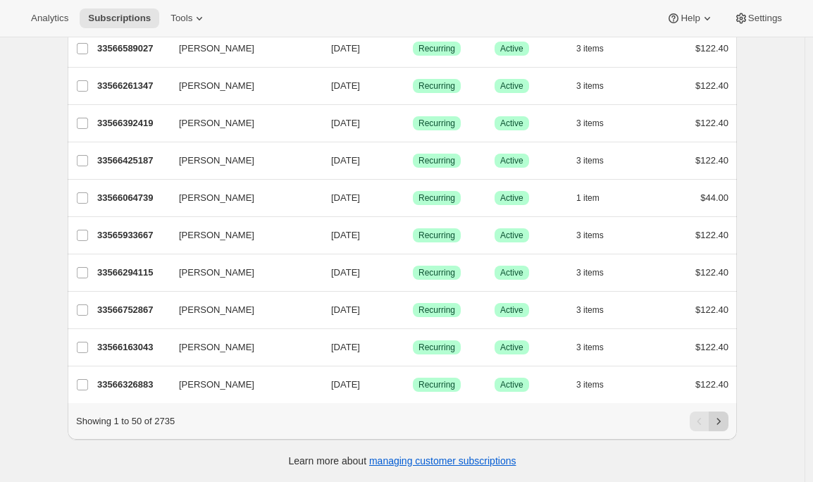
click at [723, 424] on icon "Next" at bounding box center [718, 421] width 14 height 14
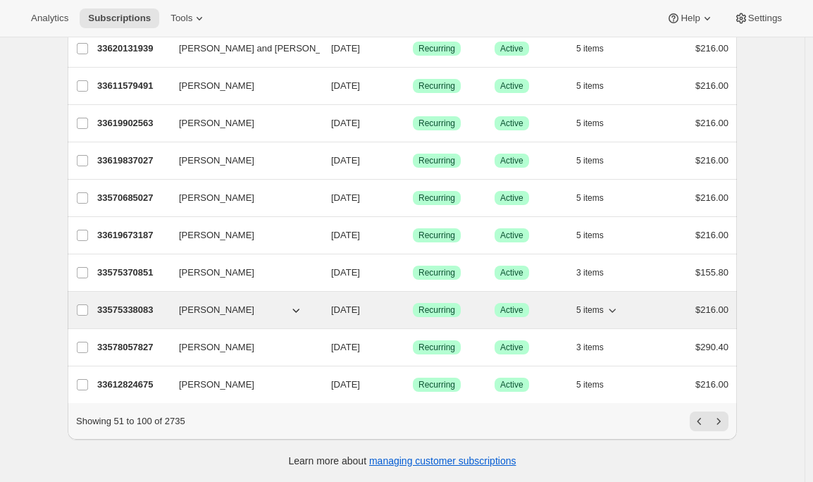
click at [126, 303] on p "33575338083" at bounding box center [132, 310] width 70 height 14
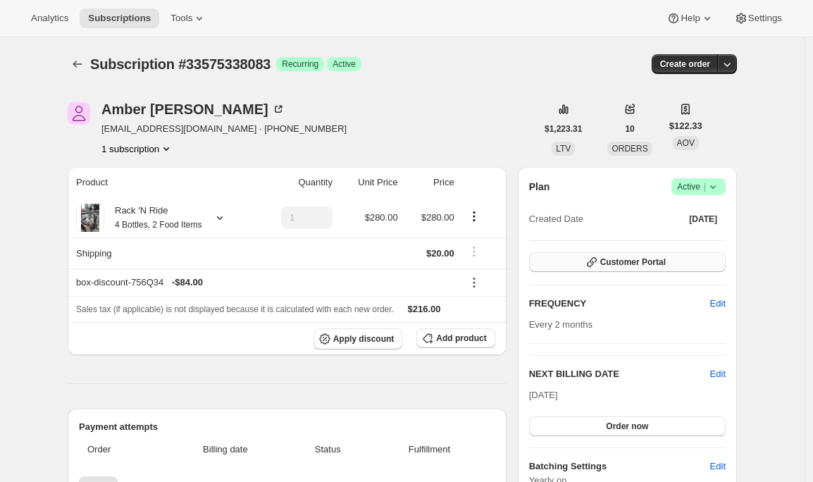
click at [575, 261] on button "Customer Portal" at bounding box center [627, 262] width 196 height 20
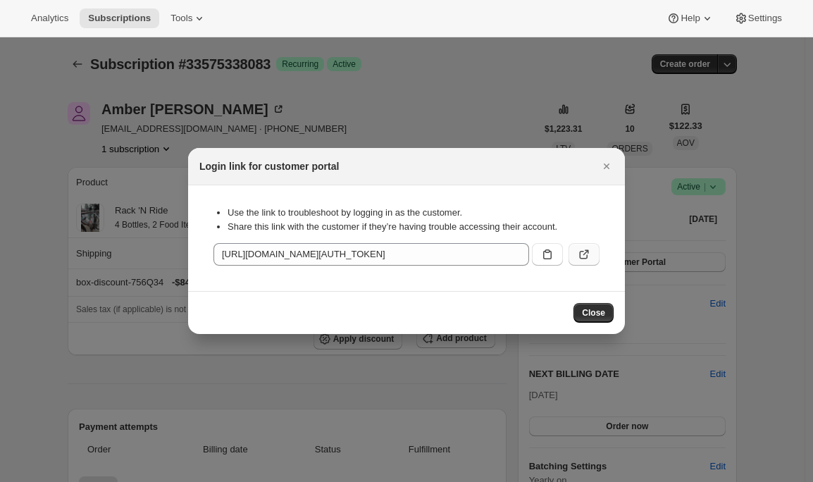
click at [587, 252] on icon ":r1eq:" at bounding box center [586, 253] width 6 height 6
click at [605, 162] on icon "Close" at bounding box center [606, 166] width 14 height 14
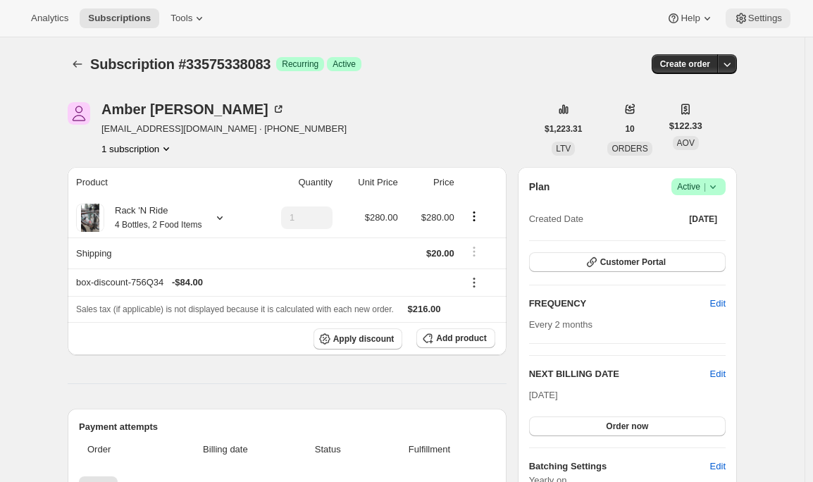
click at [767, 22] on span "Settings" at bounding box center [765, 18] width 34 height 11
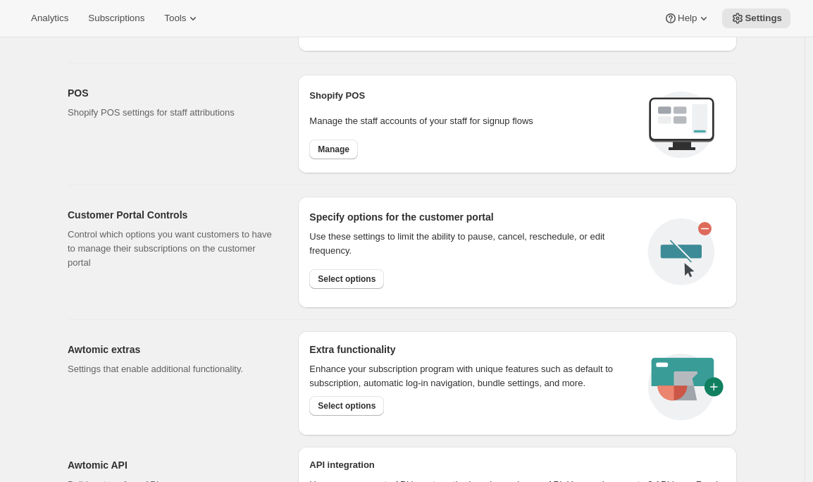
scroll to position [539, 0]
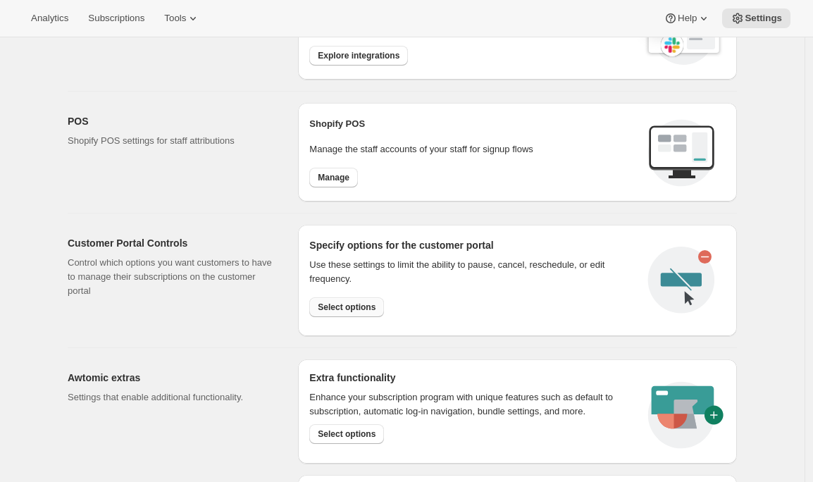
click at [339, 306] on span "Select options" at bounding box center [347, 306] width 58 height 11
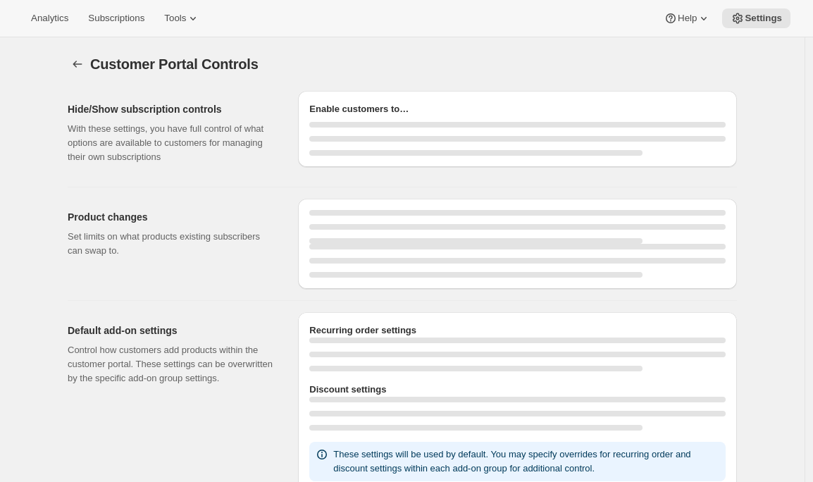
select select "INTERVAL"
select select "MONTH"
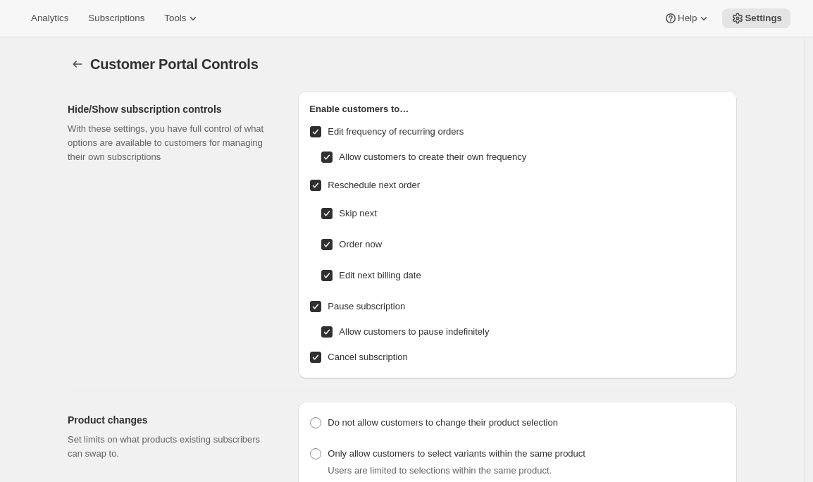
click at [410, 158] on span "Allow customers to create their own frequency" at bounding box center [432, 156] width 187 height 11
click at [332, 158] on input "Allow customers to create their own frequency" at bounding box center [326, 156] width 11 height 11
checkbox input "false"
click at [418, 135] on span "Edit frequency of recurring orders" at bounding box center [395, 131] width 136 height 11
click at [321, 135] on input "Edit frequency of recurring orders" at bounding box center [315, 131] width 11 height 11
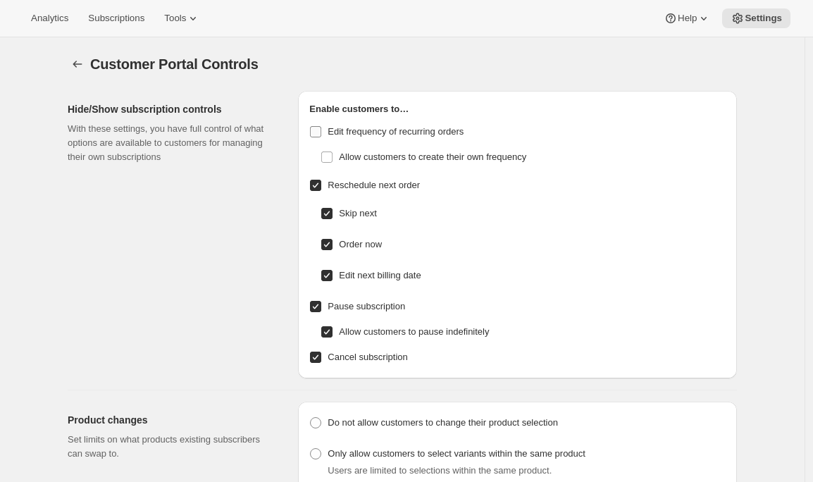
checkbox input "false"
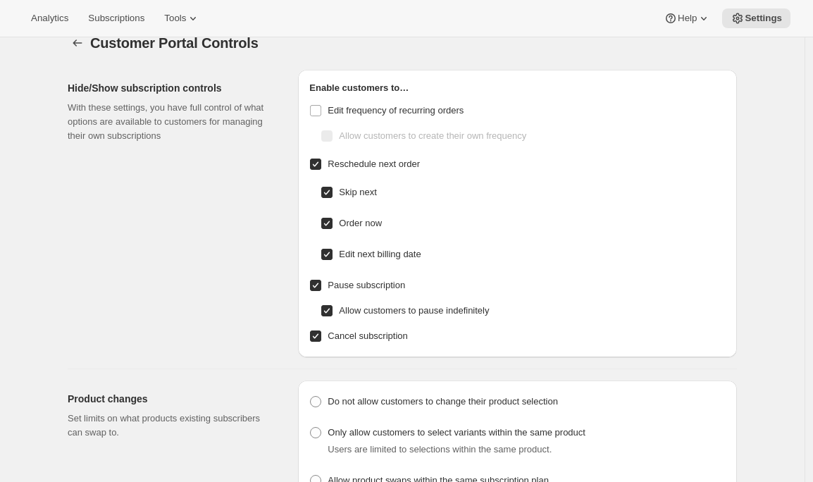
scroll to position [15, 0]
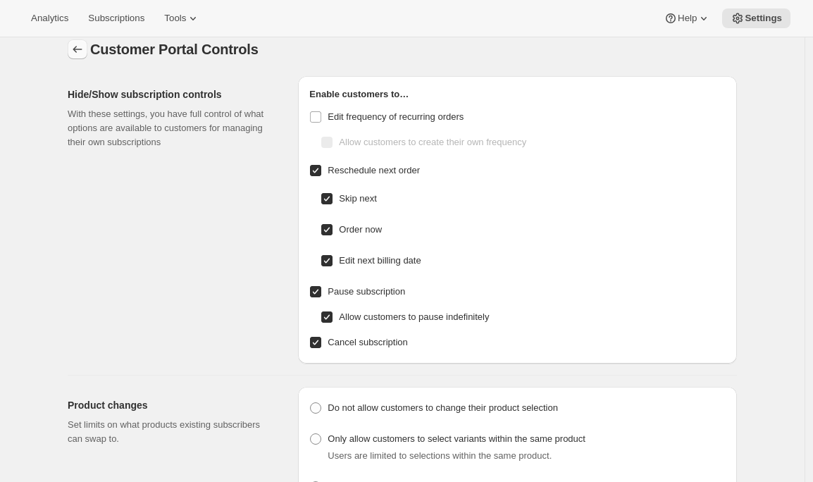
click at [77, 45] on icon "Settings" at bounding box center [77, 49] width 14 height 14
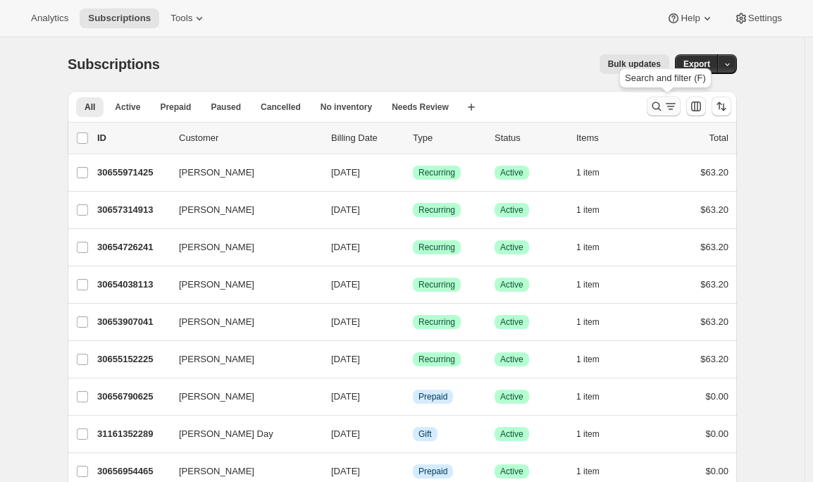
click at [668, 103] on icon "Search and filter results" at bounding box center [670, 106] width 14 height 14
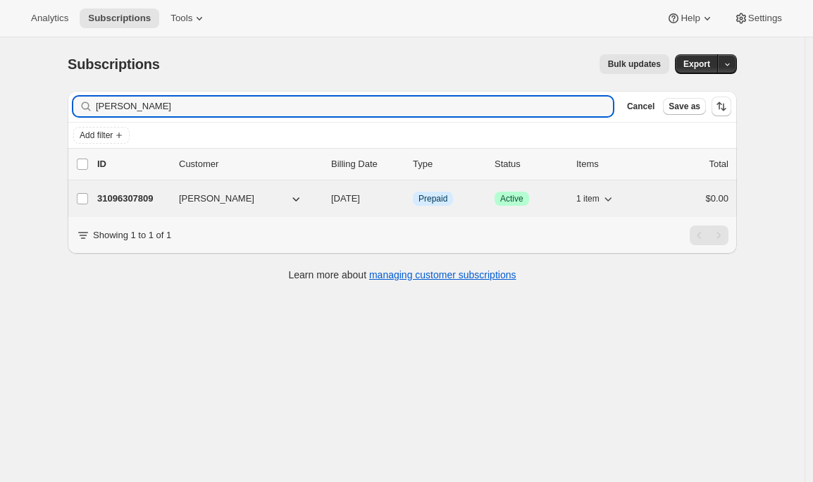
type input "russell"
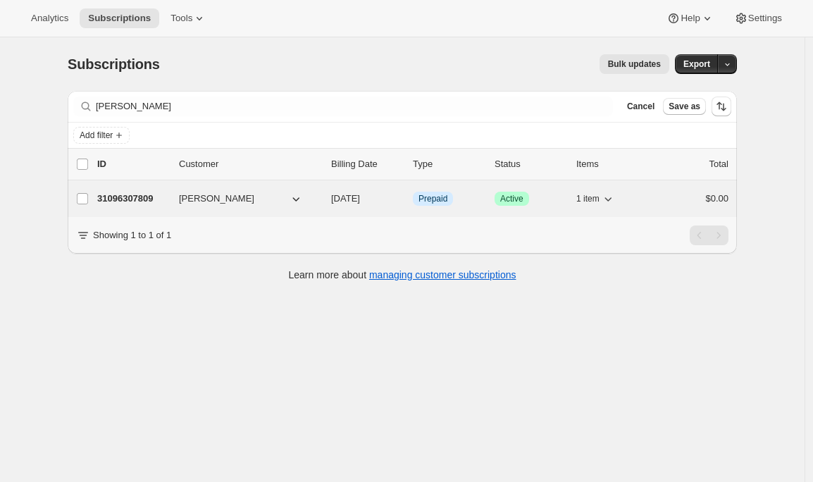
click at [136, 200] on p "31096307809" at bounding box center [132, 199] width 70 height 14
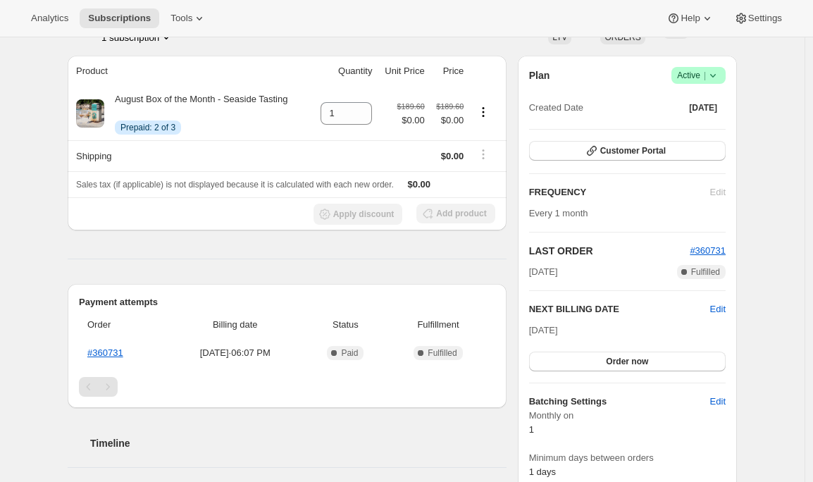
scroll to position [115, 0]
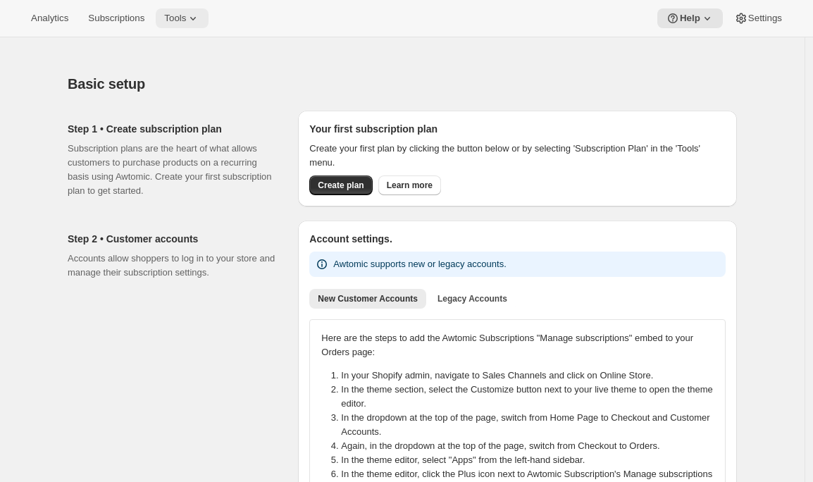
click at [200, 18] on icon at bounding box center [193, 18] width 14 height 14
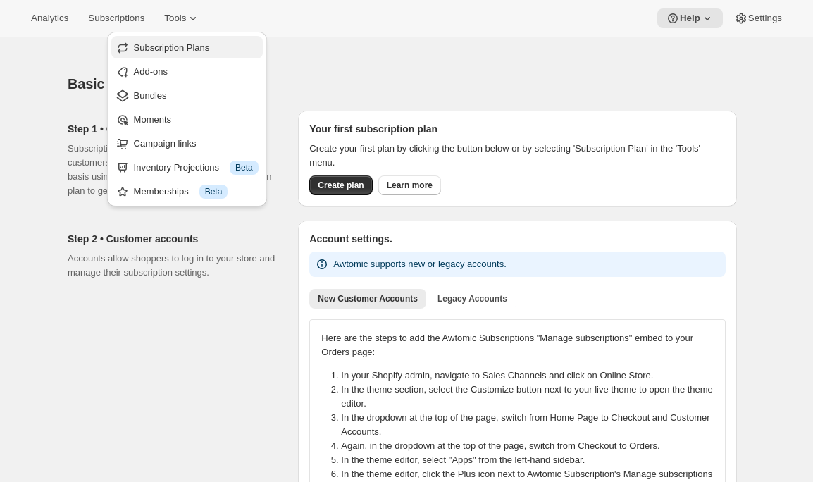
click at [198, 49] on span "Subscription Plans" at bounding box center [172, 47] width 76 height 11
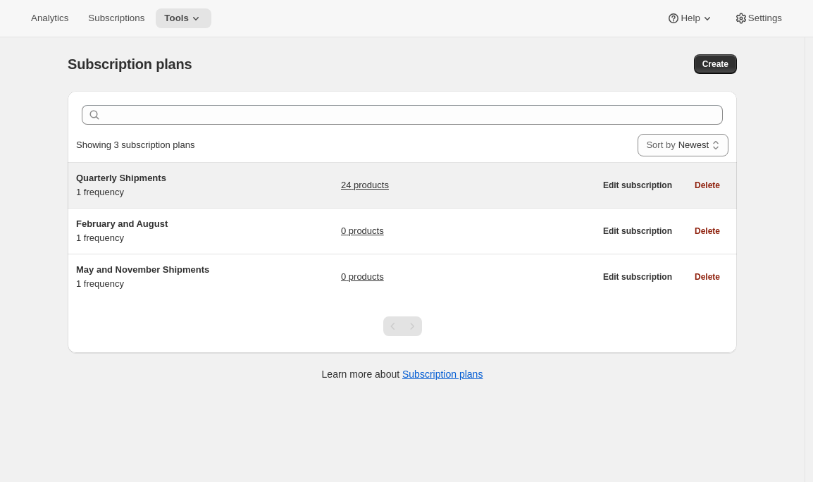
click at [159, 185] on h5 "Quarterly Shipments" at bounding box center [164, 178] width 176 height 14
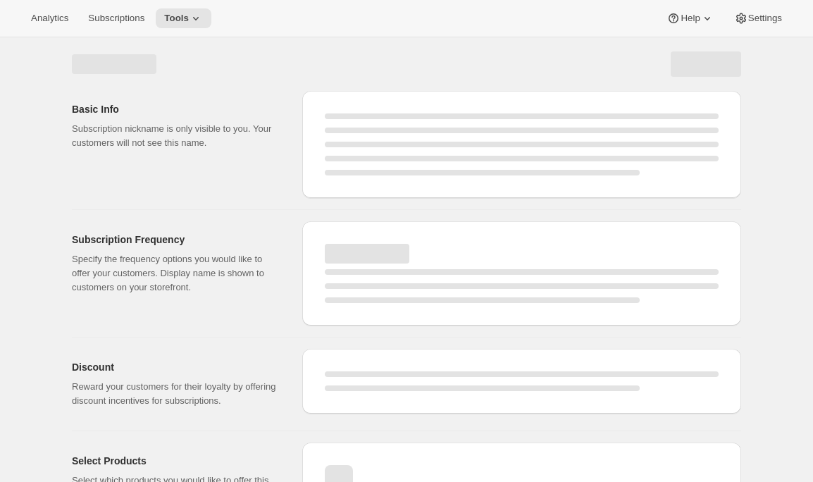
select select "WEEK"
select select "MONTH"
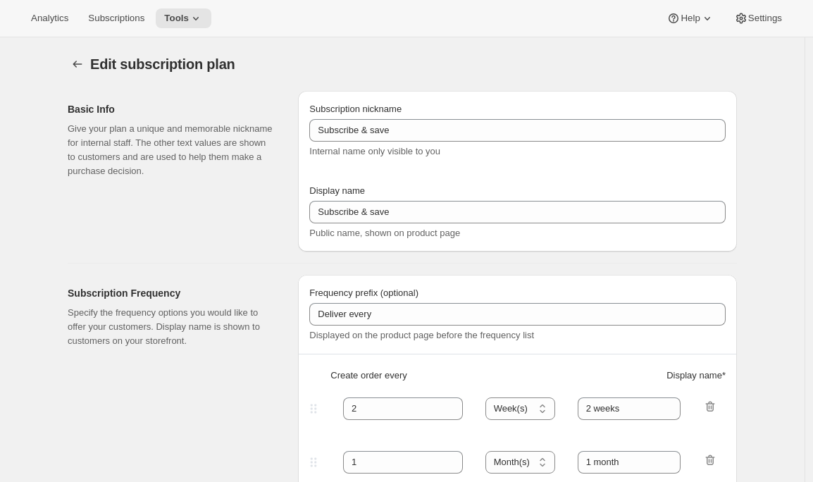
type input "Quarterly Shipments"
type input "Join the Club"
type input "Delivers"
type input "3"
select select "MONTH"
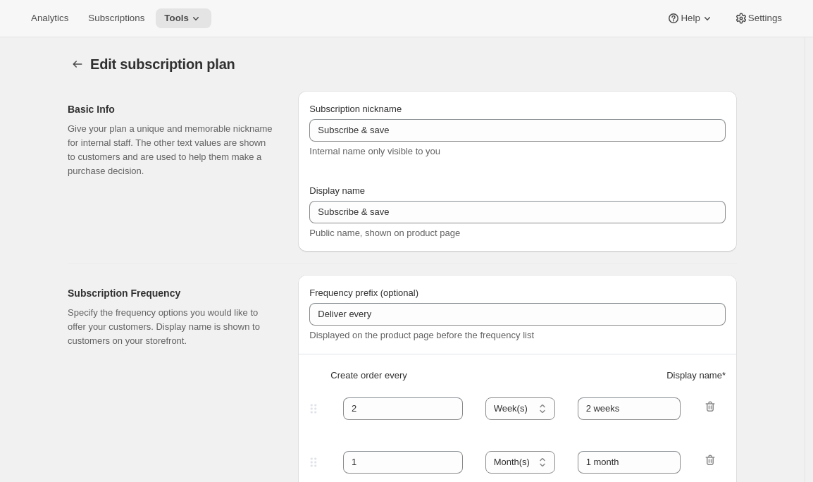
type input "quarterly (Feb, May, Aug, Nov)"
checkbox input "true"
select select "YEARDAY"
select select "2"
select select "5"
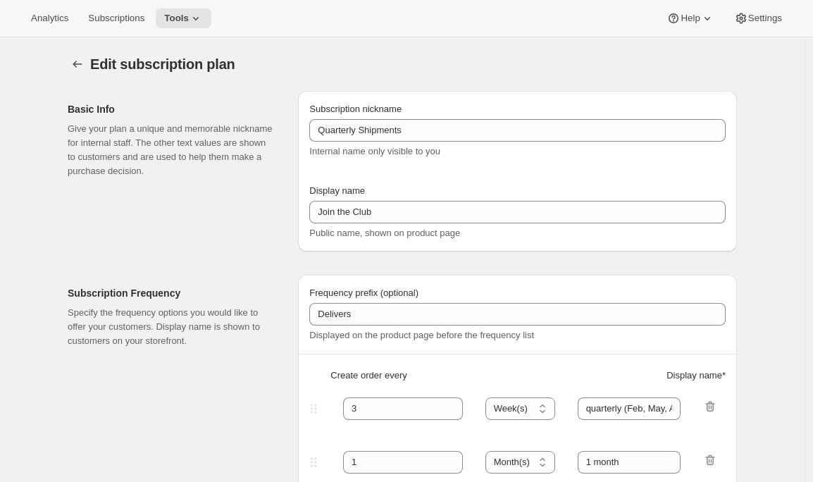
select select "8"
select select "11"
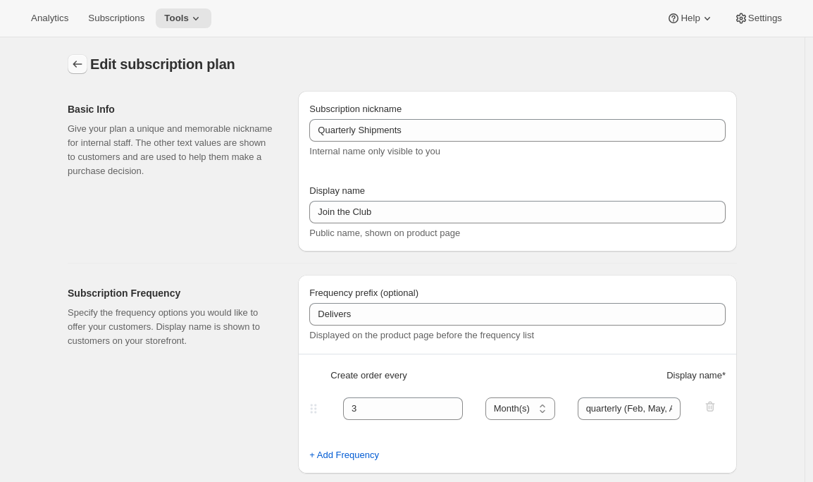
click at [78, 63] on icon "Subscription plans" at bounding box center [77, 64] width 9 height 7
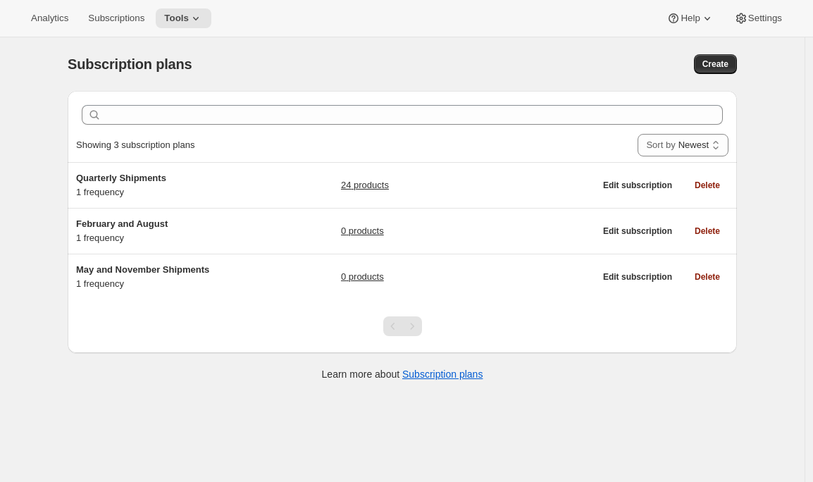
click at [42, 320] on div "Subscription plans. This page is ready Subscription plans Create Clear Showing …" at bounding box center [402, 278] width 804 height 482
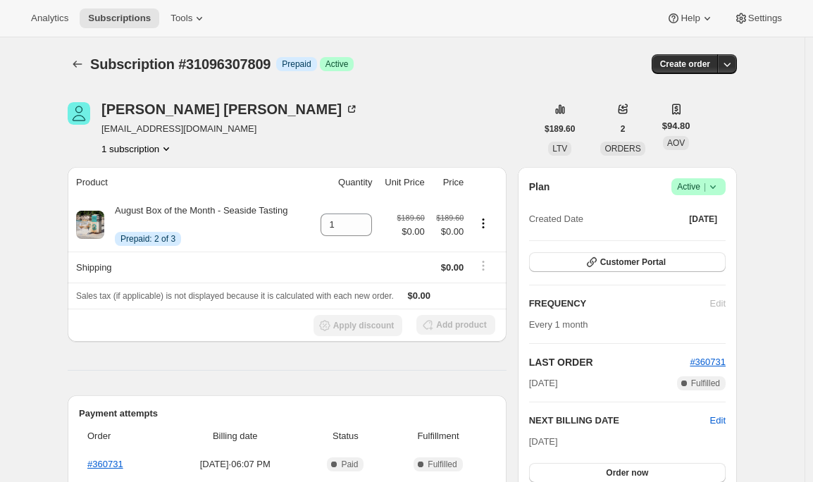
scroll to position [115, 0]
